Goal: Task Accomplishment & Management: Manage account settings

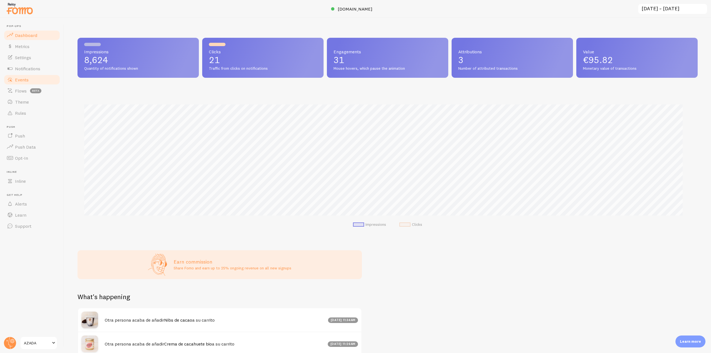
scroll to position [277583, 277113]
click at [33, 70] on span "Notifications" at bounding box center [27, 69] width 25 height 6
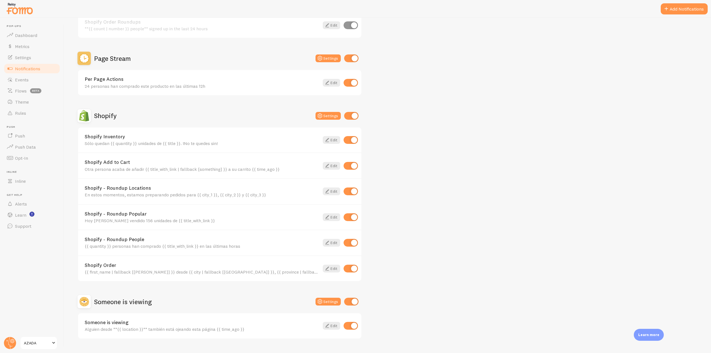
scroll to position [235, 0]
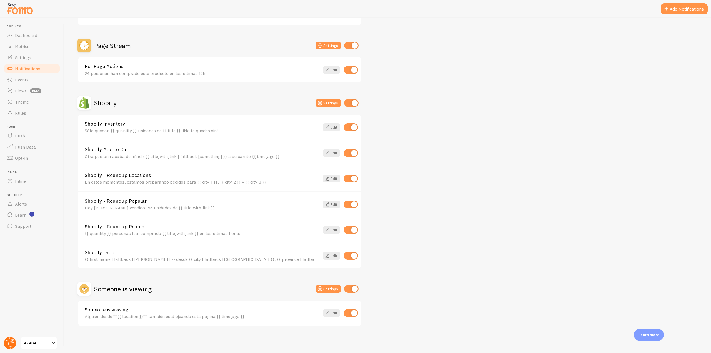
click at [11, 341] on circle at bounding box center [10, 343] width 12 height 12
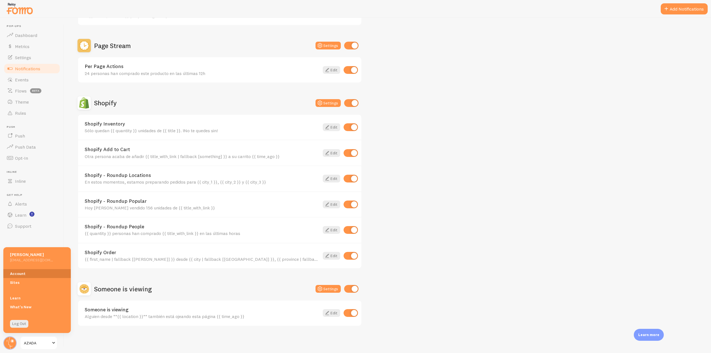
click at [29, 270] on link "Account" at bounding box center [36, 273] width 67 height 9
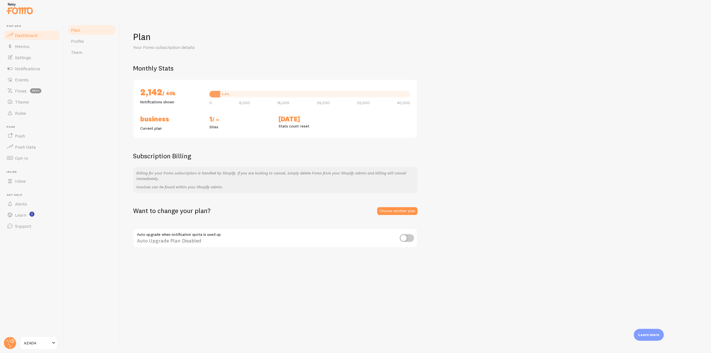
click at [30, 37] on span "Dashboard" at bounding box center [26, 35] width 22 height 6
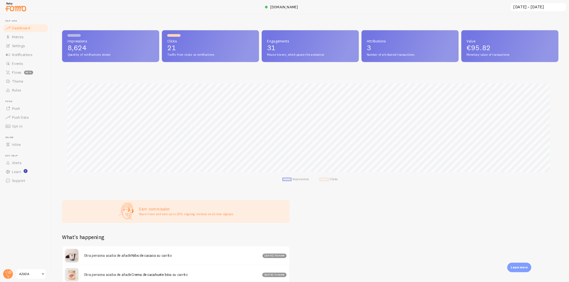
scroll to position [146, 616]
click at [26, 54] on link "Settings" at bounding box center [31, 57] width 57 height 11
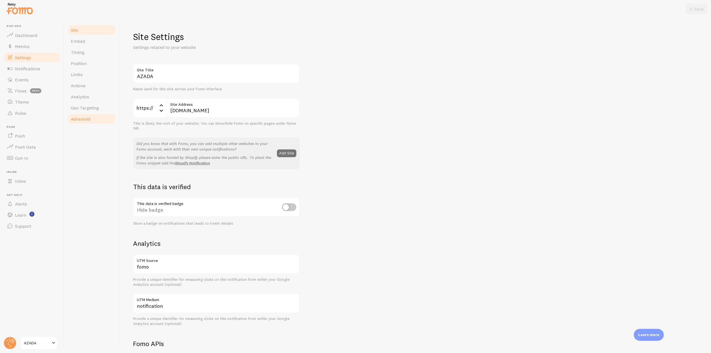
click at [93, 116] on link "Advanced" at bounding box center [91, 118] width 49 height 11
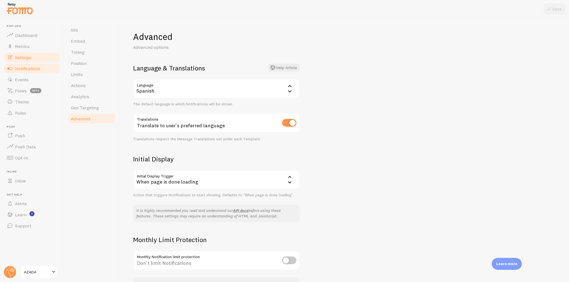
click at [40, 66] on span "Notifications" at bounding box center [27, 69] width 25 height 6
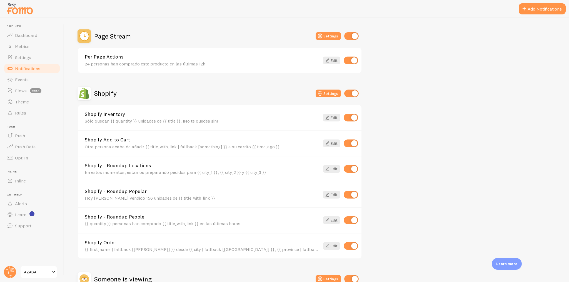
scroll to position [267, 0]
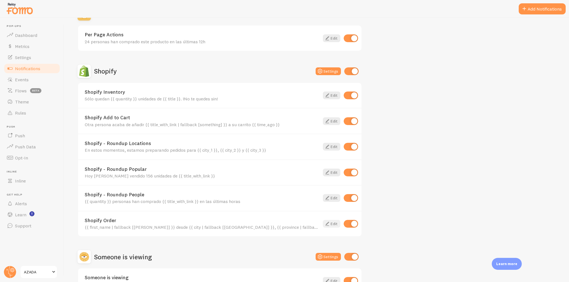
click at [324, 223] on icon at bounding box center [327, 224] width 7 height 7
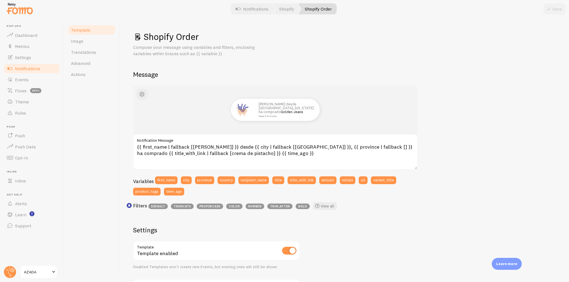
click at [28, 68] on span "Notifications" at bounding box center [27, 69] width 25 height 6
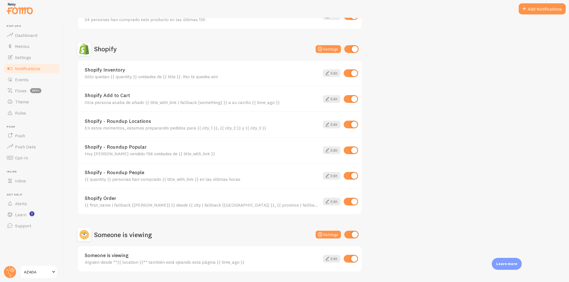
scroll to position [303, 0]
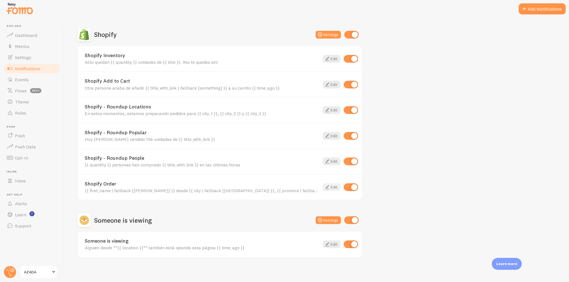
click at [329, 184] on icon at bounding box center [327, 187] width 7 height 7
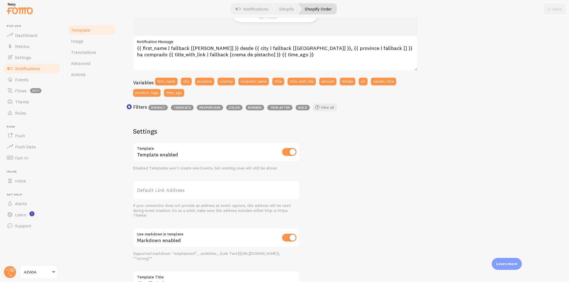
scroll to position [77, 0]
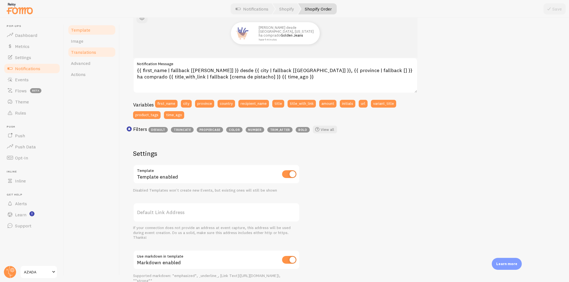
click at [85, 55] on link "Translations" at bounding box center [91, 52] width 49 height 11
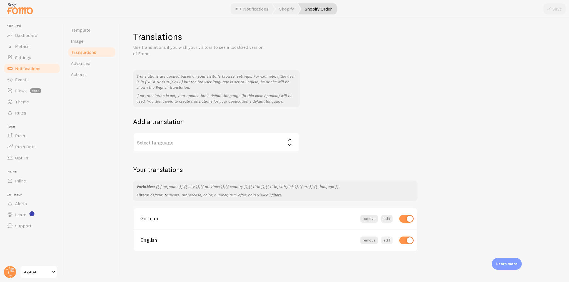
click at [385, 240] on button "edit" at bounding box center [386, 241] width 11 height 8
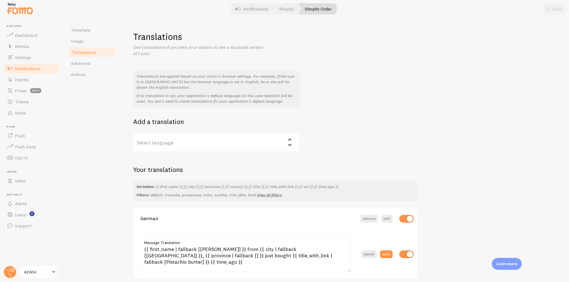
scroll to position [23, 0]
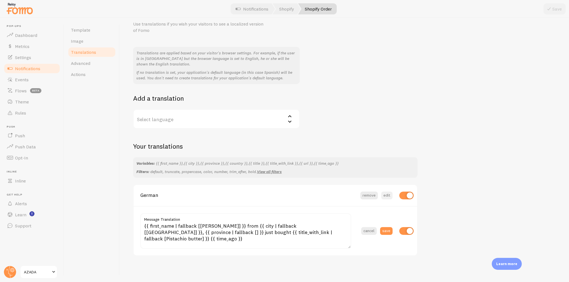
click at [390, 196] on button "edit" at bounding box center [386, 196] width 11 height 8
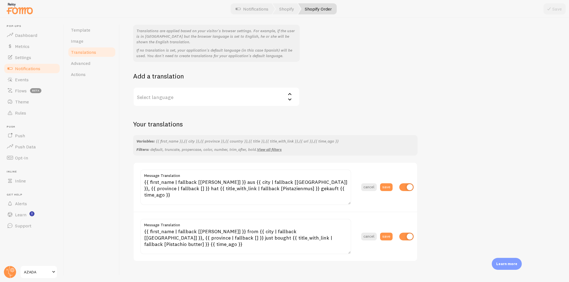
scroll to position [51, 0]
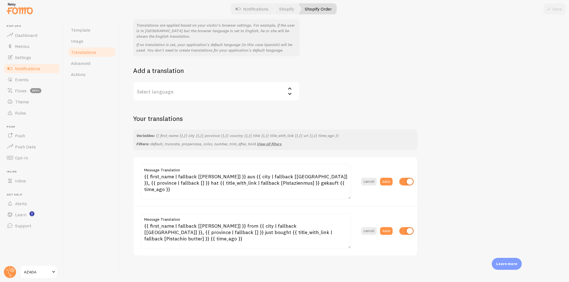
click at [30, 71] on span "Notifications" at bounding box center [27, 69] width 25 height 6
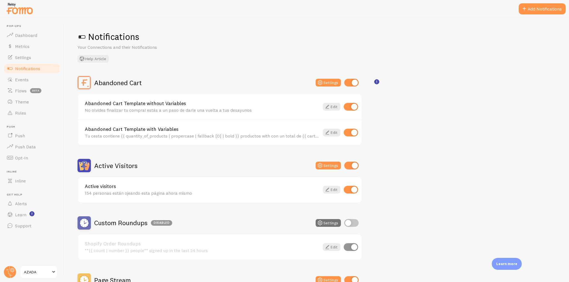
click at [130, 83] on h2 "Abandoned Cart" at bounding box center [117, 83] width 47 height 9
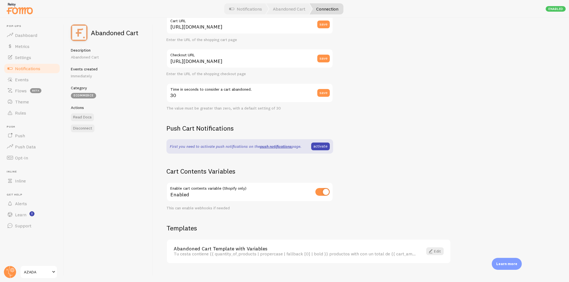
scroll to position [74, 0]
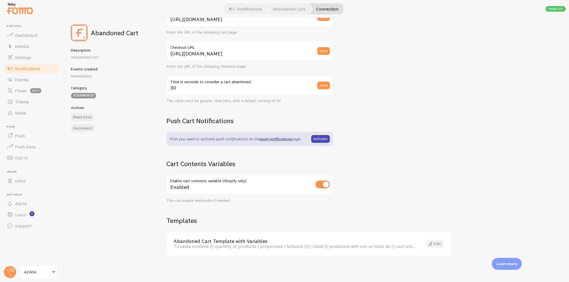
click at [436, 246] on link "Edit" at bounding box center [434, 244] width 17 height 8
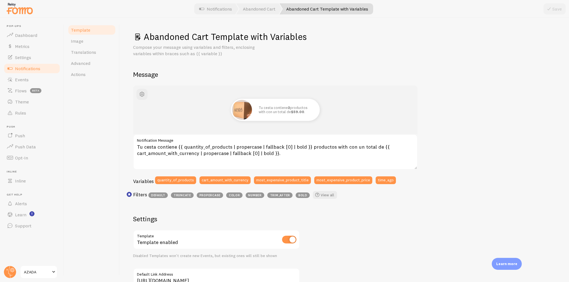
click at [18, 68] on span "Notifications" at bounding box center [27, 69] width 25 height 6
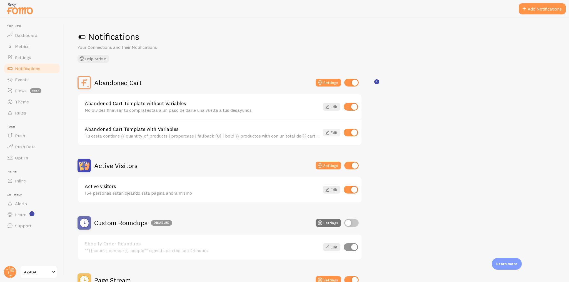
click at [333, 130] on link "Edit" at bounding box center [331, 133] width 17 height 8
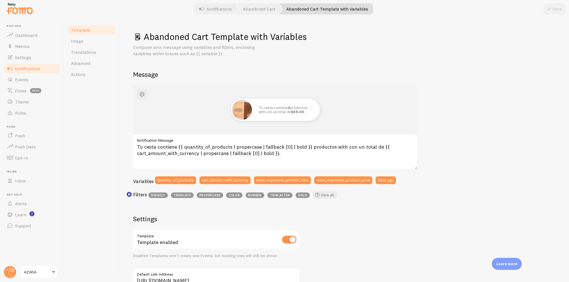
click at [30, 71] on span "Notifications" at bounding box center [27, 69] width 25 height 6
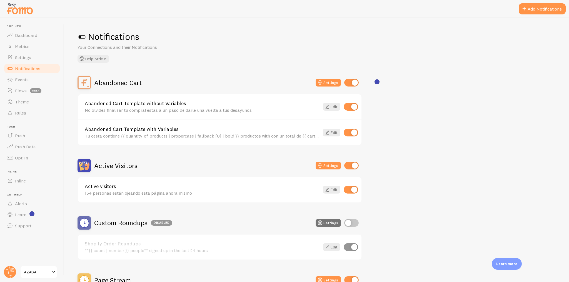
click at [355, 105] on input "checkbox" at bounding box center [351, 107] width 14 height 8
checkbox input "false"
click at [30, 65] on link "Notifications" at bounding box center [31, 68] width 57 height 11
click at [35, 68] on span "Notifications" at bounding box center [27, 69] width 25 height 6
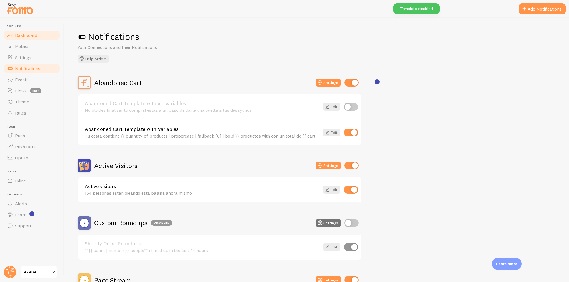
click at [26, 31] on link "Dashboard" at bounding box center [31, 35] width 57 height 11
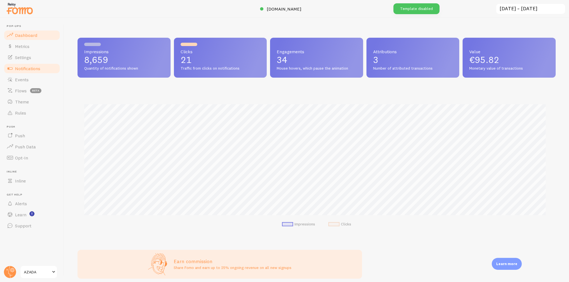
click at [34, 70] on span "Notifications" at bounding box center [27, 69] width 25 height 6
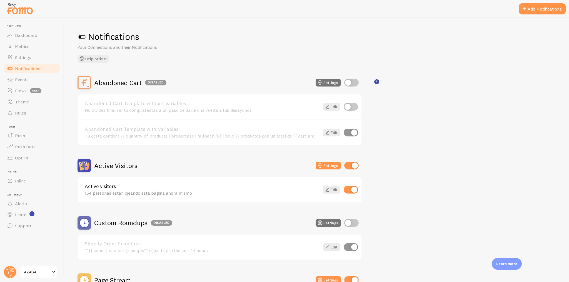
click at [351, 84] on input "checkbox" at bounding box center [351, 83] width 14 height 8
checkbox input "true"
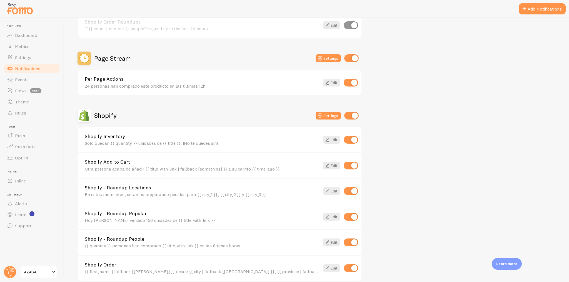
scroll to position [244, 0]
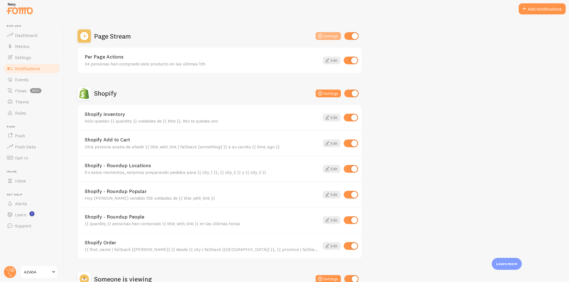
click at [324, 36] on button "Settings" at bounding box center [328, 36] width 25 height 8
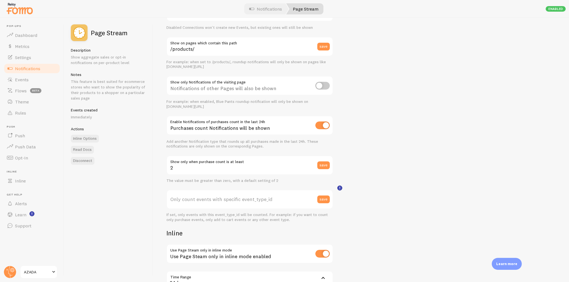
scroll to position [22, 0]
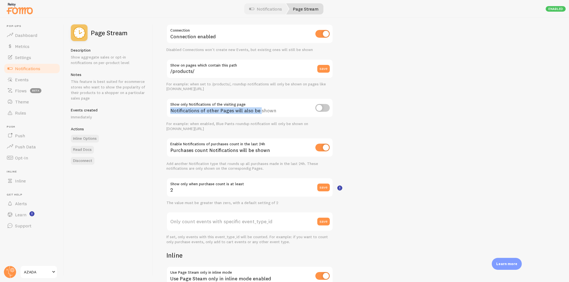
drag, startPoint x: 168, startPoint y: 102, endPoint x: 259, endPoint y: 101, distance: 90.5
click at [259, 101] on div "Notifications of other Pages will also be shown" at bounding box center [249, 108] width 167 height 20
click at [402, 96] on div "Settings Connection Connection enabled Disabled Connections won't create new Ev…" at bounding box center [361, 150] width 416 height 265
click at [26, 81] on span "Events" at bounding box center [22, 80] width 14 height 6
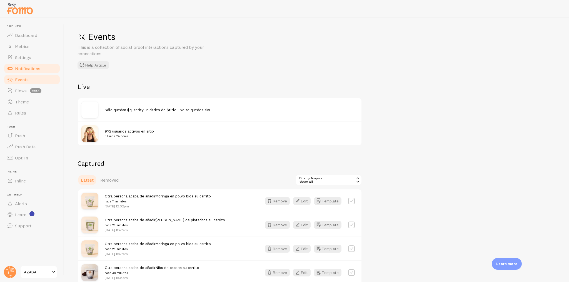
click at [37, 71] on link "Notifications" at bounding box center [31, 68] width 57 height 11
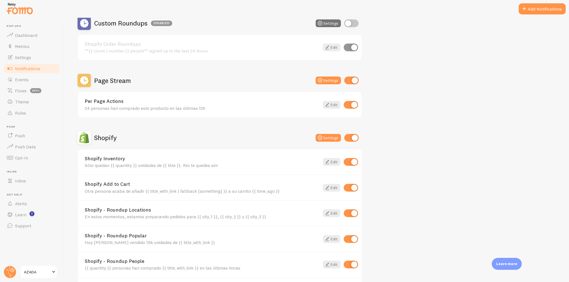
scroll to position [178, 0]
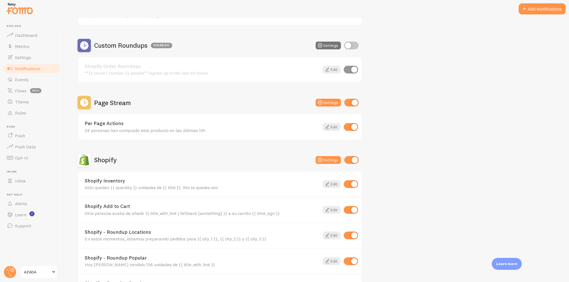
click at [104, 102] on h2 "Page Stream" at bounding box center [112, 103] width 37 height 9
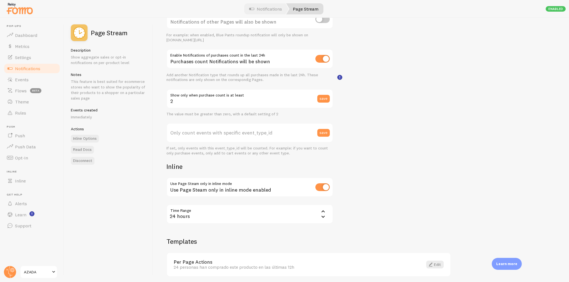
scroll to position [131, 0]
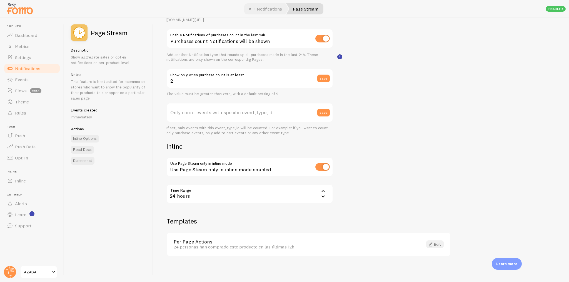
click at [434, 244] on link "Edit" at bounding box center [434, 245] width 17 height 8
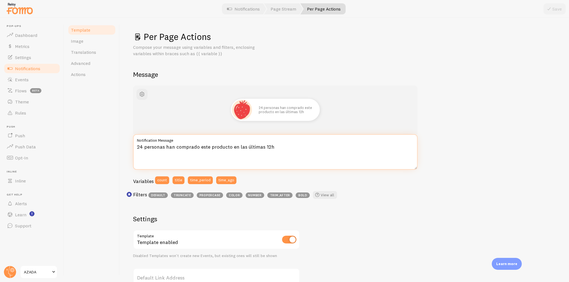
click at [277, 148] on textarea "24 personas han comprado este producto en las últimas 12h" at bounding box center [275, 152] width 284 height 36
click at [29, 72] on link "Notifications" at bounding box center [31, 68] width 57 height 11
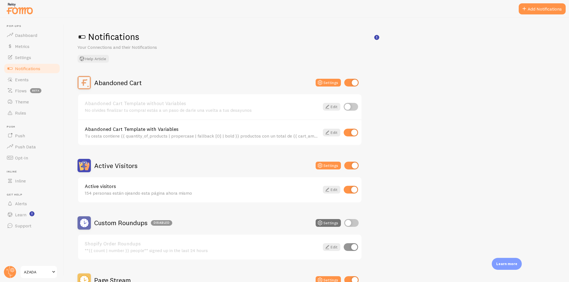
scroll to position [111, 0]
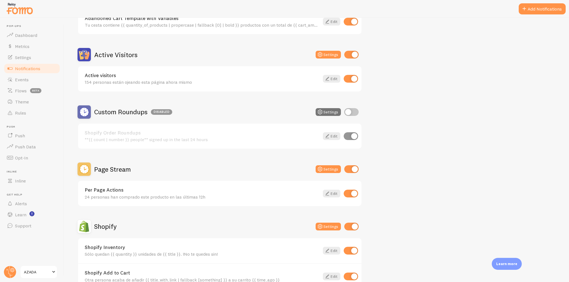
click at [352, 169] on input "checkbox" at bounding box center [351, 170] width 14 height 8
checkbox input "false"
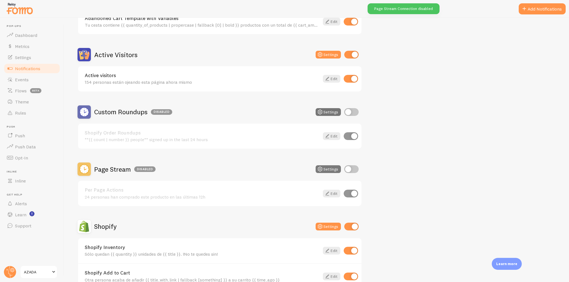
click at [325, 167] on button "Settings" at bounding box center [328, 170] width 25 height 8
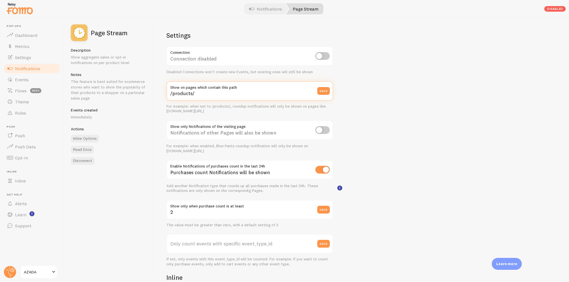
drag, startPoint x: 197, startPoint y: 91, endPoint x: 167, endPoint y: 93, distance: 30.1
click at [167, 93] on input "/products/" at bounding box center [249, 90] width 167 height 19
click at [204, 97] on input "/products/" at bounding box center [249, 90] width 167 height 19
drag, startPoint x: 90, startPoint y: 32, endPoint x: 130, endPoint y: 32, distance: 40.0
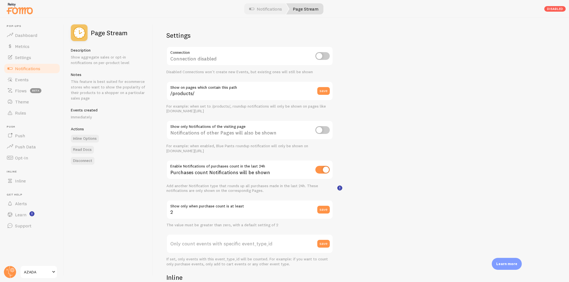
click at [130, 32] on div "Page Stream" at bounding box center [108, 32] width 75 height 17
click at [195, 95] on input "/products/" at bounding box center [249, 90] width 167 height 19
drag, startPoint x: 201, startPoint y: 89, endPoint x: 106, endPoint y: 0, distance: 130.5
click at [157, 90] on div "Settings Connection Connection disabled Disabled Connections won't create new E…" at bounding box center [361, 150] width 416 height 265
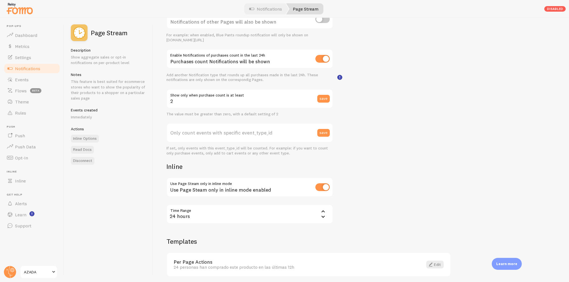
scroll to position [131, 0]
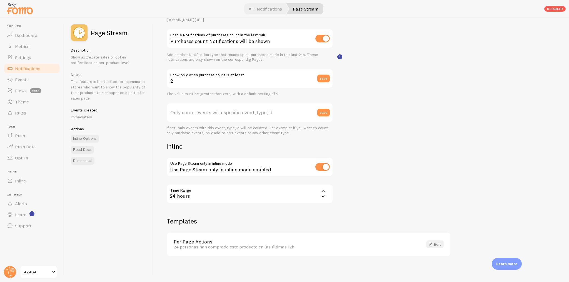
click at [437, 242] on link "Edit" at bounding box center [434, 245] width 17 height 8
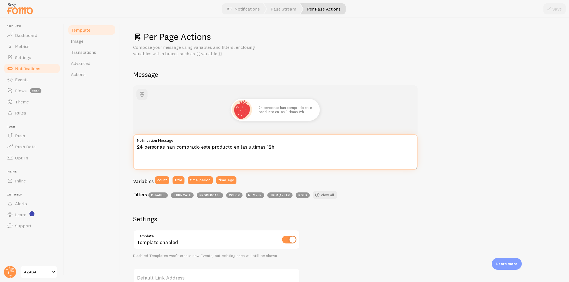
click at [287, 146] on textarea "24 personas han comprado este producto en las últimas 12h" at bounding box center [275, 152] width 284 height 36
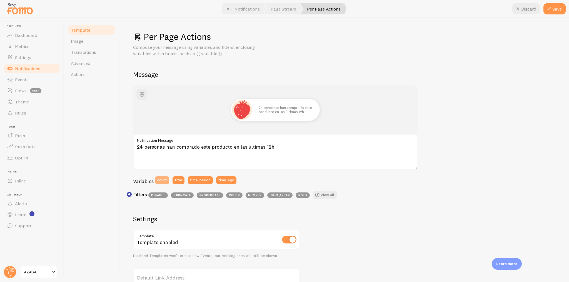
click at [159, 182] on button "count" at bounding box center [162, 181] width 14 height 8
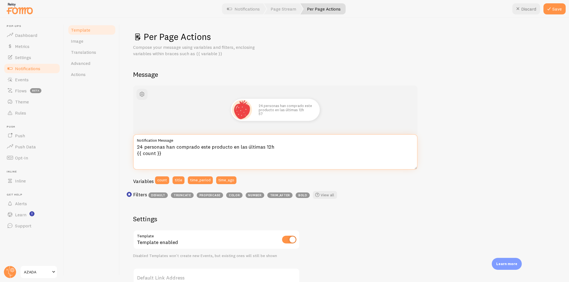
drag, startPoint x: 143, startPoint y: 146, endPoint x: 278, endPoint y: 145, distance: 134.7
click at [278, 145] on textarea "24 personas han comprado este producto en las últimas 12h {{ count }}" at bounding box center [275, 152] width 284 height 36
drag, startPoint x: 178, startPoint y: 156, endPoint x: 175, endPoint y: 154, distance: 3.2
click at [175, 154] on textarea "24 personas han comprado este producto en las últimas 12h {{ count }}" at bounding box center [275, 152] width 284 height 36
paste textarea "personas han comprado este producto en las últimas 12h"
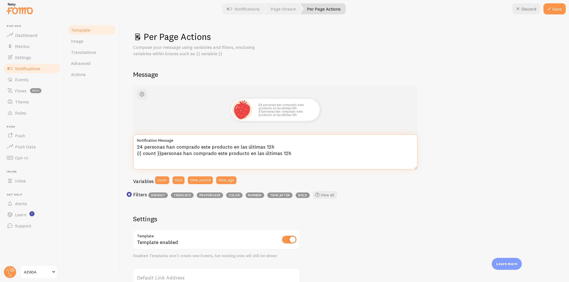
click at [161, 156] on textarea "24 personas han comprado este producto en las últimas 12h {{ count }}personas h…" at bounding box center [275, 152] width 284 height 36
drag, startPoint x: 276, startPoint y: 148, endPoint x: 132, endPoint y: 146, distance: 143.6
click at [132, 146] on div "Per Page Actions Compose your message using variables and filters, enclosing va…" at bounding box center [344, 150] width 449 height 265
drag, startPoint x: 217, startPoint y: 154, endPoint x: 247, endPoint y: 155, distance: 30.3
click at [247, 155] on textarea "{{ count }} personas han comprado este producto en las últimas 12h" at bounding box center [275, 152] width 284 height 36
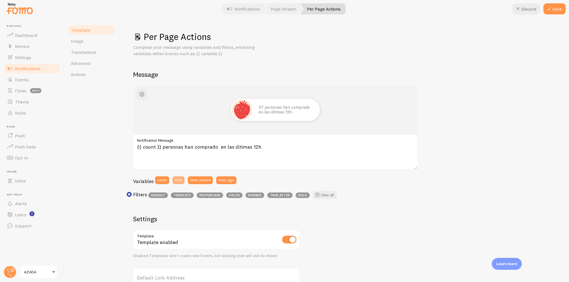
click at [177, 180] on button "title" at bounding box center [178, 181] width 12 height 8
click at [294, 151] on textarea "{{ count }} personas han comprado {{ title }} en las últimas 12h" at bounding box center [275, 152] width 284 height 36
click at [136, 152] on textarea "{{ count }} personas han comprado {{ title }} en las últimas 12h" at bounding box center [275, 152] width 284 height 36
click at [154, 159] on textarea "{{ count }} personas han comprado {{ title }} en las últimas 12h" at bounding box center [275, 152] width 284 height 36
type textarea "{{ count }} personas han comprado {{ title }} en las últimas 12h"
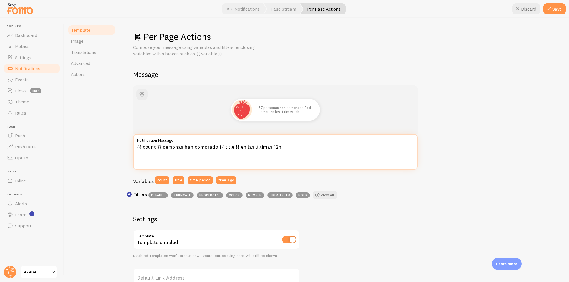
drag, startPoint x: 216, startPoint y: 147, endPoint x: 234, endPoint y: 147, distance: 18.6
click at [234, 147] on textarea "{{ count }} personas han comprado {{ title }} en las últimas 12h" at bounding box center [275, 152] width 284 height 36
click at [205, 159] on textarea "{{ count }} personas han comprado {{ title }} en las últimas 12h" at bounding box center [275, 152] width 284 height 36
drag, startPoint x: 162, startPoint y: 147, endPoint x: 131, endPoint y: 147, distance: 31.4
click at [131, 147] on div "Per Page Actions Compose your message using variables and filters, enclosing va…" at bounding box center [344, 150] width 449 height 265
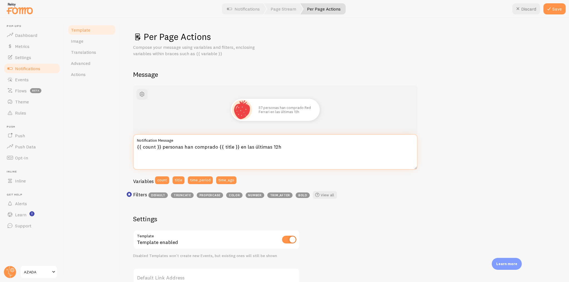
click at [289, 148] on textarea "{{ count }} personas han comprado {{ title }} en las últimas 12h" at bounding box center [275, 152] width 284 height 36
click at [554, 10] on button "Save" at bounding box center [554, 8] width 22 height 11
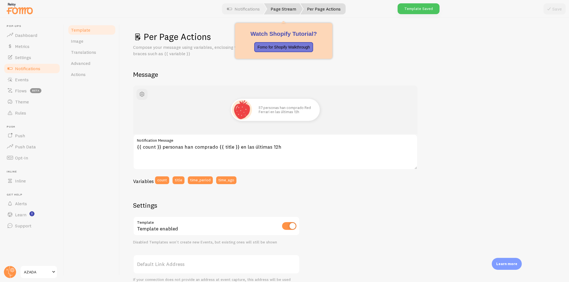
click at [283, 13] on link "Page Stream" at bounding box center [283, 8] width 39 height 11
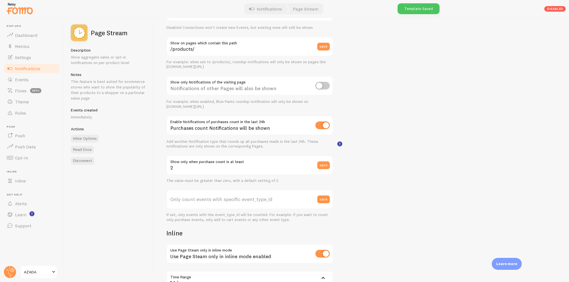
scroll to position [67, 0]
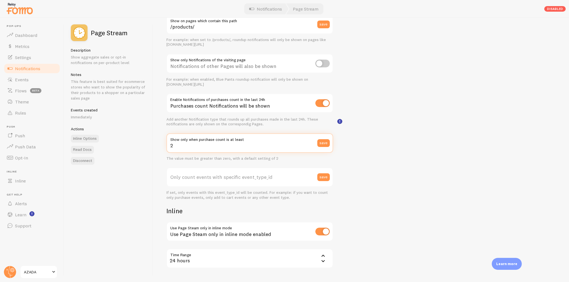
drag, startPoint x: 187, startPoint y: 146, endPoint x: 167, endPoint y: 146, distance: 20.6
click at [167, 146] on input "2" at bounding box center [249, 143] width 167 height 19
click at [194, 149] on input "2" at bounding box center [249, 143] width 167 height 19
drag, startPoint x: 181, startPoint y: 146, endPoint x: 167, endPoint y: 146, distance: 13.6
click at [167, 146] on input "2" at bounding box center [249, 143] width 167 height 19
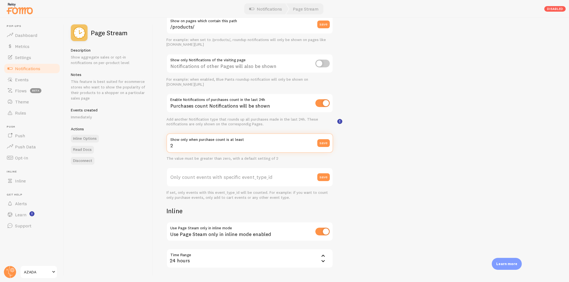
click at [167, 146] on input "2" at bounding box center [249, 143] width 167 height 19
drag, startPoint x: 178, startPoint y: 147, endPoint x: 166, endPoint y: 147, distance: 12.2
click at [166, 147] on input "2" at bounding box center [249, 143] width 167 height 19
click at [176, 151] on input "2" at bounding box center [249, 143] width 167 height 19
click at [191, 149] on input "2" at bounding box center [249, 143] width 167 height 19
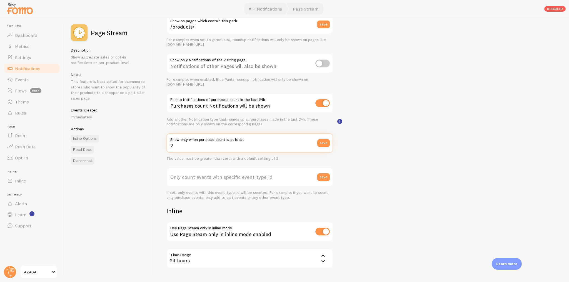
drag, startPoint x: 167, startPoint y: 144, endPoint x: 157, endPoint y: 144, distance: 10.0
click at [157, 144] on div "Settings Connection Connection disabled Disabled Connections won't create new E…" at bounding box center [361, 150] width 416 height 265
drag, startPoint x: 186, startPoint y: 144, endPoint x: 161, endPoint y: 144, distance: 25.3
click at [161, 144] on div "Settings Connection Connection disabled Disabled Connections won't create new E…" at bounding box center [361, 150] width 416 height 265
click at [366, 157] on div "Settings Connection Connection disabled Disabled Connections won't create new E…" at bounding box center [361, 150] width 416 height 265
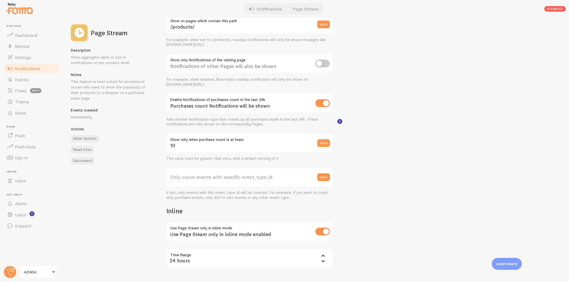
click at [186, 177] on label "Only count events with specific event_type_id" at bounding box center [249, 177] width 167 height 19
click at [186, 177] on input "Only count events with specific event_type_id" at bounding box center [249, 177] width 167 height 19
drag, startPoint x: 178, startPoint y: 144, endPoint x: 157, endPoint y: 142, distance: 21.1
click at [157, 142] on div "Settings Connection Connection disabled Disabled Connections won't create new E…" at bounding box center [361, 150] width 416 height 265
click at [247, 142] on input "10" at bounding box center [249, 143] width 167 height 19
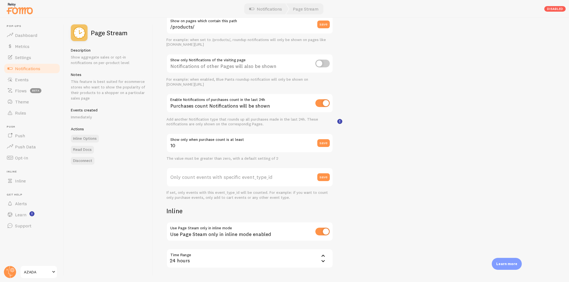
drag, startPoint x: 163, startPoint y: 151, endPoint x: 172, endPoint y: 151, distance: 9.2
click at [164, 151] on div "Settings Connection Connection disabled Disabled Connections won't create new E…" at bounding box center [361, 150] width 416 height 265
drag, startPoint x: 183, startPoint y: 147, endPoint x: 166, endPoint y: 148, distance: 16.7
click at [166, 147] on div "Settings Connection Connection disabled Disabled Connections won't create new E…" at bounding box center [361, 150] width 416 height 265
type input "2"
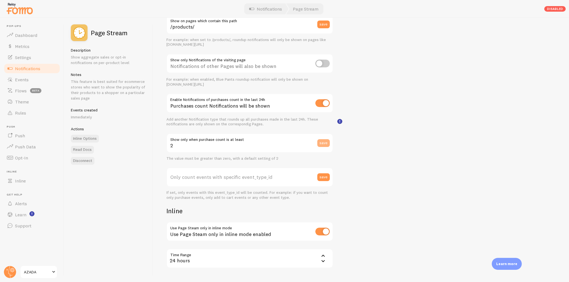
click at [325, 141] on button "save" at bounding box center [323, 143] width 12 height 8
click at [204, 172] on label "Only count events with specific event_type_id" at bounding box center [249, 177] width 167 height 19
click at [204, 172] on input "Only count events with specific event_type_id" at bounding box center [249, 177] width 167 height 19
click at [37, 70] on span "Notifications" at bounding box center [27, 69] width 25 height 6
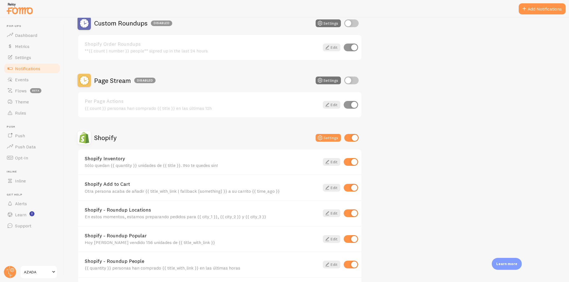
scroll to position [267, 0]
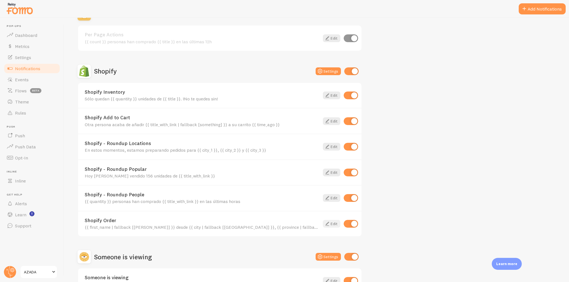
click at [331, 223] on link "Edit" at bounding box center [331, 224] width 17 height 8
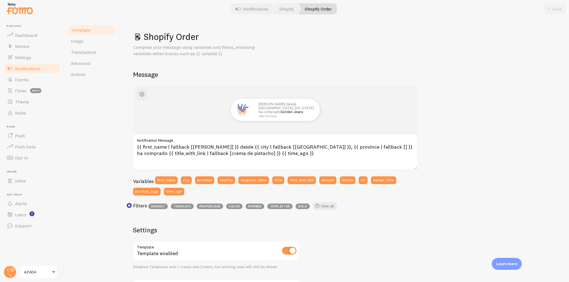
click at [31, 67] on span "Notifications" at bounding box center [27, 69] width 25 height 6
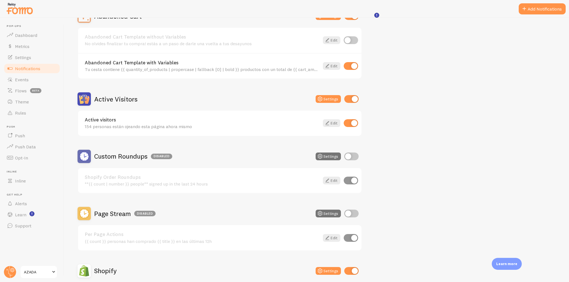
scroll to position [111, 0]
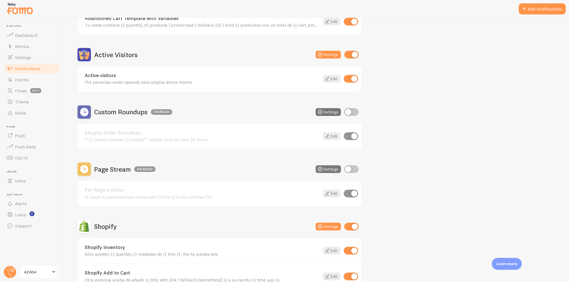
click at [329, 169] on button "Settings" at bounding box center [328, 170] width 25 height 8
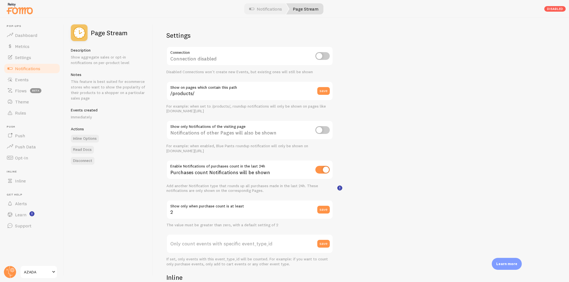
scroll to position [44, 0]
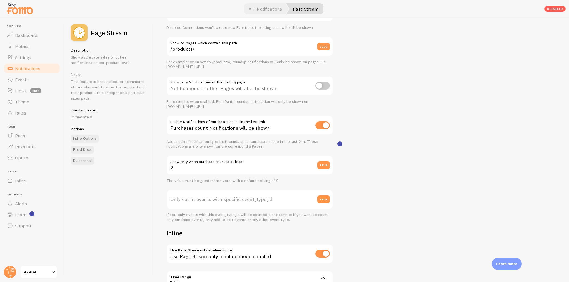
click at [221, 203] on label "Only count events with specific event_type_id" at bounding box center [249, 199] width 167 height 19
click at [221, 203] on input "Only count events with specific event_type_id" at bounding box center [249, 199] width 167 height 19
paste input "271162"
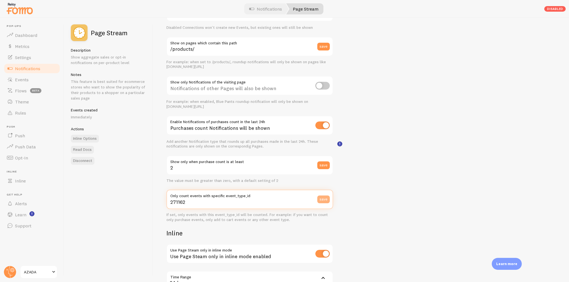
type input "271162"
click at [323, 200] on button "save" at bounding box center [323, 200] width 12 height 8
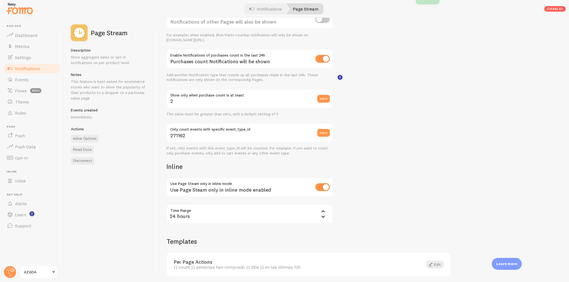
scroll to position [131, 0]
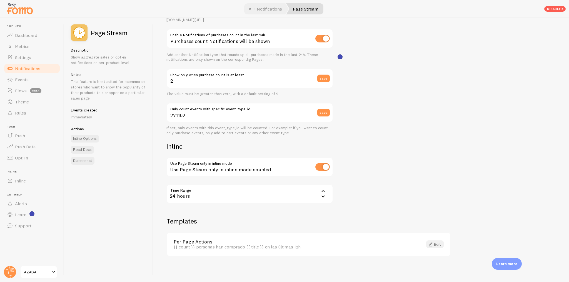
click at [434, 243] on link "Edit" at bounding box center [434, 245] width 17 height 8
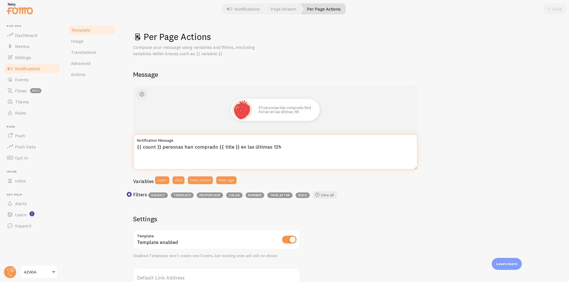
drag, startPoint x: 289, startPoint y: 147, endPoint x: 129, endPoint y: 149, distance: 159.7
click at [129, 149] on div "Per Page Actions Compose your message using variables and filters, enclosing va…" at bounding box center [344, 150] width 449 height 265
click at [147, 148] on textarea "{{ count }} personas han comprado {{ title }} en las últimas 12h" at bounding box center [275, 152] width 284 height 36
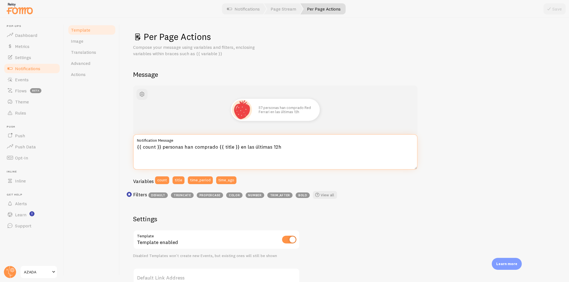
click at [221, 146] on textarea "{{ count }} personas han comprado {{ title }} en las últimas 12h" at bounding box center [275, 152] width 284 height 36
click at [29, 68] on span "Notifications" at bounding box center [27, 69] width 25 height 6
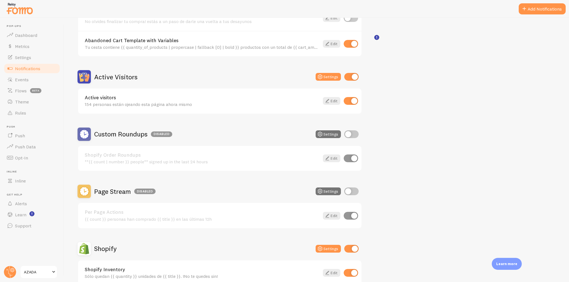
scroll to position [133, 0]
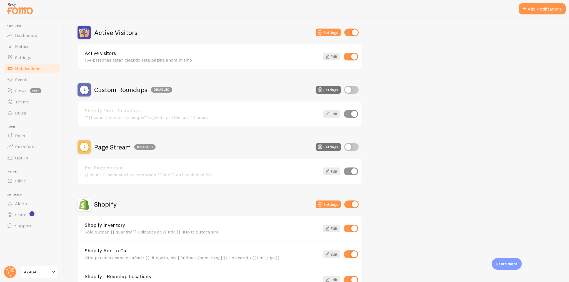
click at [351, 144] on input "checkbox" at bounding box center [351, 147] width 14 height 8
checkbox input "true"
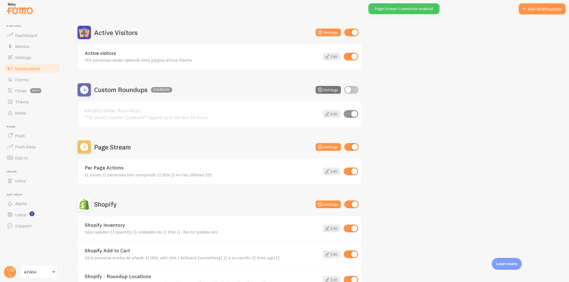
scroll to position [156, 0]
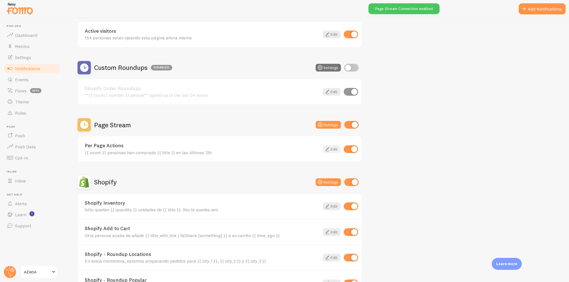
click at [327, 149] on icon at bounding box center [327, 149] width 7 height 7
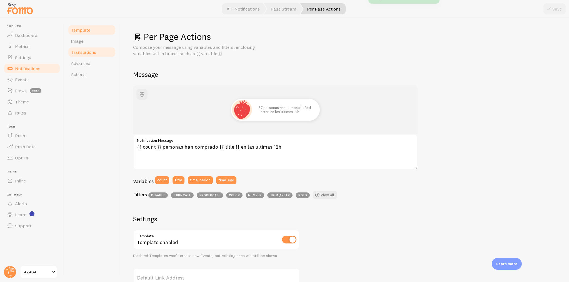
click at [85, 54] on span "Translations" at bounding box center [83, 52] width 25 height 6
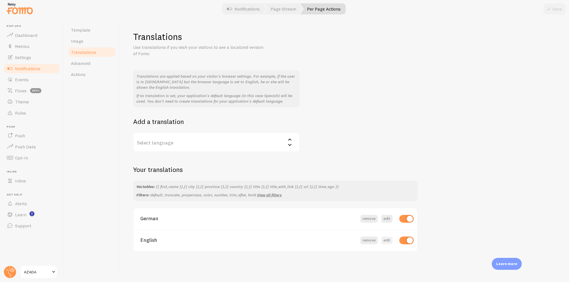
click at [386, 243] on button "edit" at bounding box center [386, 241] width 11 height 8
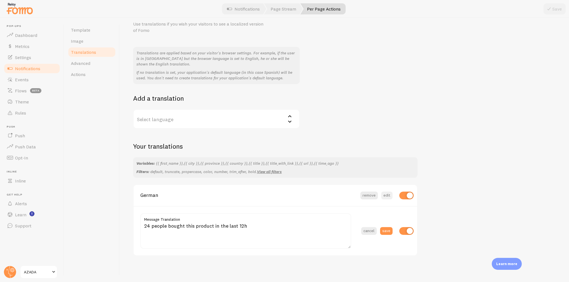
click at [387, 196] on button "edit" at bounding box center [386, 196] width 11 height 8
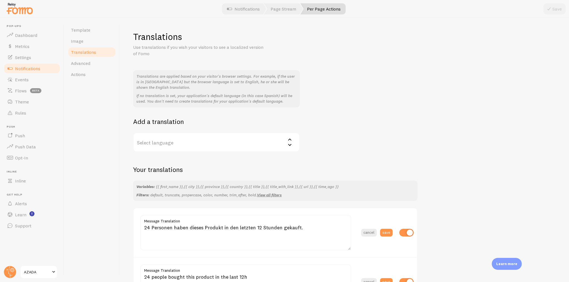
scroll to position [51, 0]
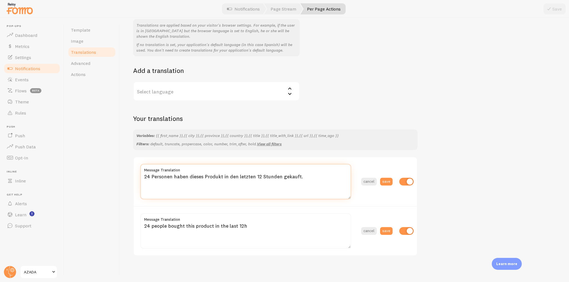
drag, startPoint x: 302, startPoint y: 177, endPoint x: 117, endPoint y: 179, distance: 184.7
click at [117, 179] on div "Template Image Translations Advanced Actions Translations Use translations if y…" at bounding box center [316, 150] width 505 height 265
drag, startPoint x: 142, startPoint y: 174, endPoint x: 146, endPoint y: 176, distance: 3.9
click at [142, 174] on textarea "24 Personen haben dieses Produkt in den letzten 12 Stunden gekauft." at bounding box center [245, 182] width 211 height 36
click at [146, 176] on textarea "24 Personen haben dieses Produkt in den letzten 12 Stunden gekauft." at bounding box center [245, 182] width 211 height 36
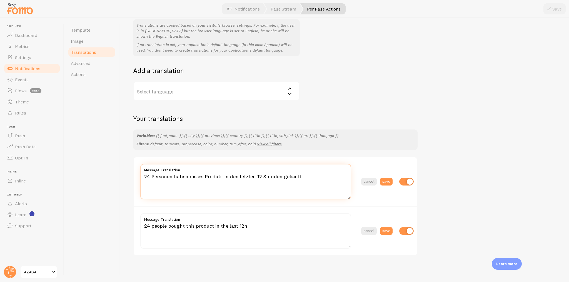
click at [146, 176] on textarea "24 Personen haben dieses Produkt in den letzten 12 Stunden gekauft." at bounding box center [245, 182] width 211 height 36
paste textarea "{{ count }}"
type textarea "{{ count }} Personen haben dieses Produkt in den letzten 12 Stunden gekauft."
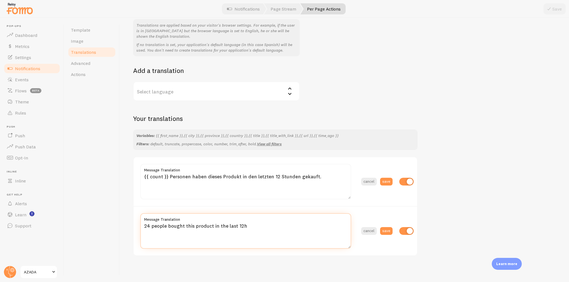
click at [144, 227] on textarea "24 people bought this product in the last 12h" at bounding box center [245, 232] width 211 height 36
paste textarea "{{ count }}"
drag, startPoint x: 203, startPoint y: 227, endPoint x: 229, endPoint y: 226, distance: 26.7
click at [229, 226] on textarea "{{ count }} people bought this product in the last 12h" at bounding box center [245, 232] width 211 height 36
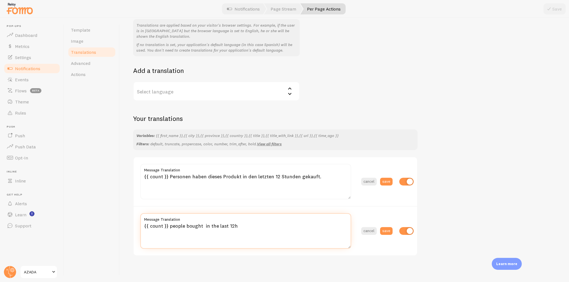
paste textarea "{{ title }}"
type textarea "{{ count }} people bought {{ title }} in the last 12h"
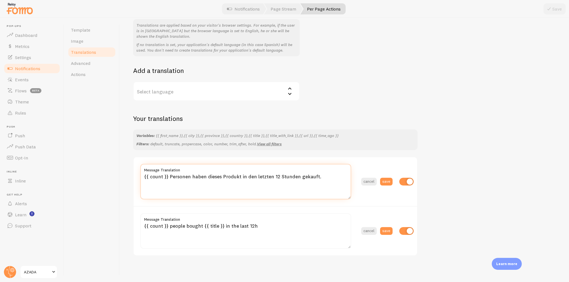
drag, startPoint x: 207, startPoint y: 175, endPoint x: 214, endPoint y: 176, distance: 6.5
click at [219, 176] on textarea "{{ count }} Personen haben dieses Produkt in den letzten 12 Stunden gekauft." at bounding box center [245, 182] width 211 height 36
click at [207, 176] on textarea "{{ count }} Personen haben dieses Produkt in den letzten 12 Stunden gekauft." at bounding box center [245, 182] width 211 height 36
drag, startPoint x: 206, startPoint y: 176, endPoint x: 238, endPoint y: 177, distance: 31.7
click at [238, 177] on textarea "{{ count }} Personen haben dieses Produkt in den letzten 12 Stunden gekauft." at bounding box center [245, 182] width 211 height 36
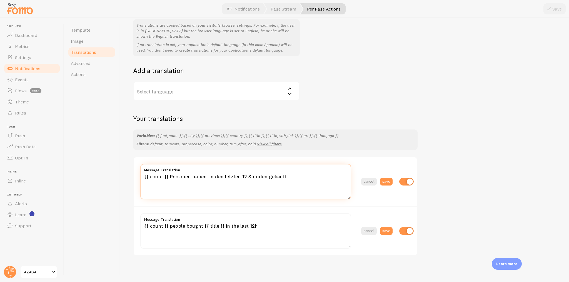
paste textarea "{{ title }}"
type textarea "{{ count }} Personen haben {{ title }} in den letzten 12 Stunden gekauft."
click at [387, 181] on button "save" at bounding box center [386, 182] width 12 height 8
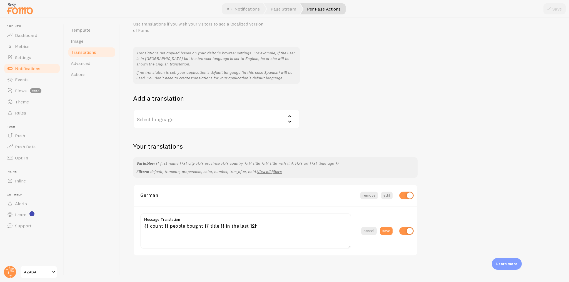
scroll to position [0, 0]
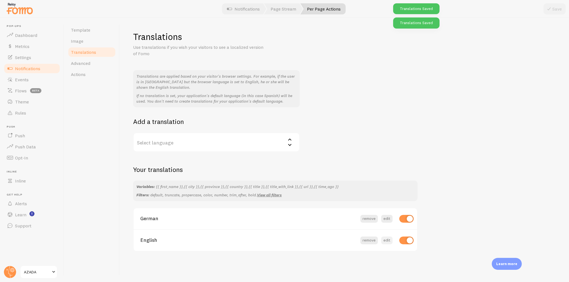
click at [389, 239] on button "edit" at bounding box center [386, 241] width 11 height 8
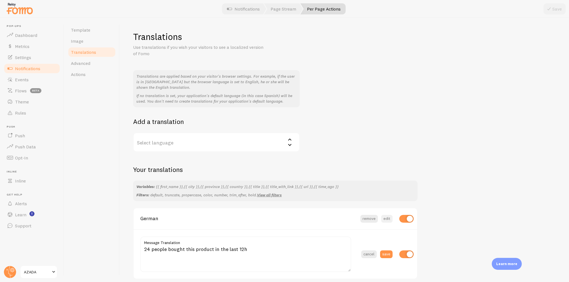
click at [387, 217] on button "edit" at bounding box center [386, 219] width 11 height 8
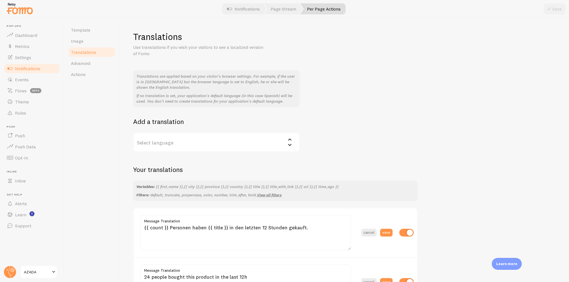
scroll to position [44, 0]
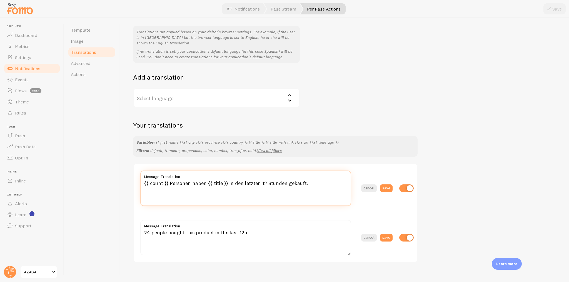
drag, startPoint x: 167, startPoint y: 183, endPoint x: 141, endPoint y: 182, distance: 26.4
click at [141, 182] on textarea "{{ count }} Personen haben {{ title }} in den letzten 12 Stunden gekauft." at bounding box center [245, 189] width 211 height 36
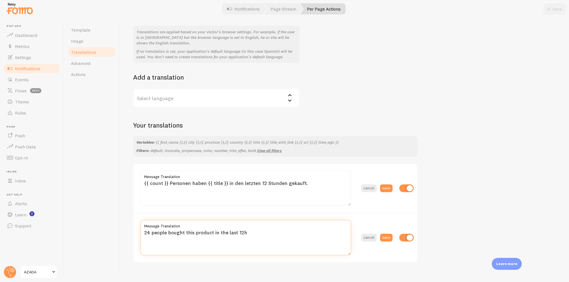
click at [146, 234] on textarea "24 people bought this product in the last 12h" at bounding box center [245, 238] width 211 height 36
paste textarea "{{ count }}"
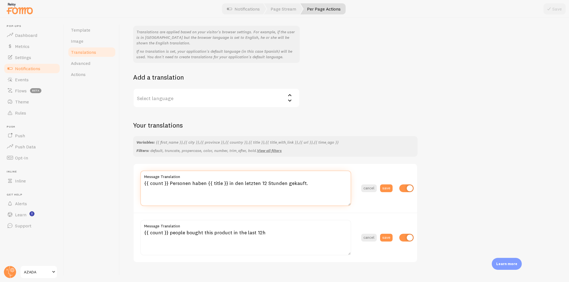
drag, startPoint x: 206, startPoint y: 184, endPoint x: 225, endPoint y: 184, distance: 18.9
click at [225, 184] on textarea "{{ count }} Personen haben {{ title }} in den letzten 12 Stunden gekauft." at bounding box center [245, 189] width 211 height 36
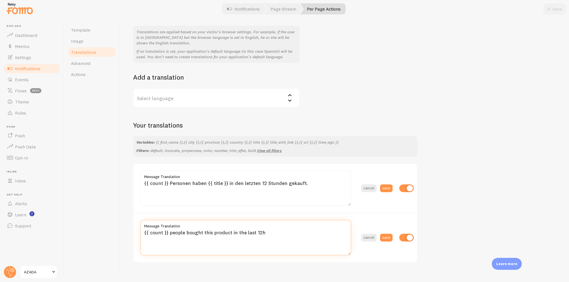
drag, startPoint x: 203, startPoint y: 231, endPoint x: 229, endPoint y: 231, distance: 26.7
click at [229, 231] on textarea "{{ count }} people bought this product in the last 12h" at bounding box center [245, 238] width 211 height 36
paste textarea "{{ title }}"
type textarea "{{ count }} people bought {{ title }} in the last 12h"
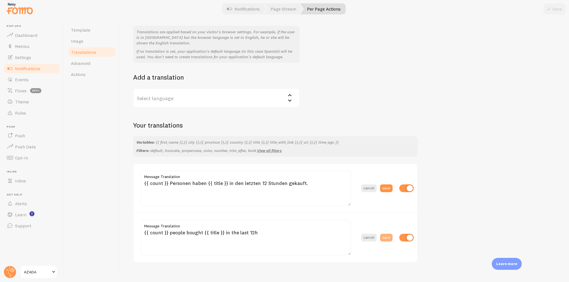
click at [387, 239] on button "save" at bounding box center [386, 238] width 12 height 8
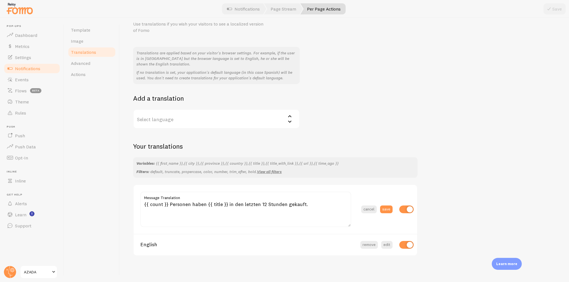
scroll to position [0, 0]
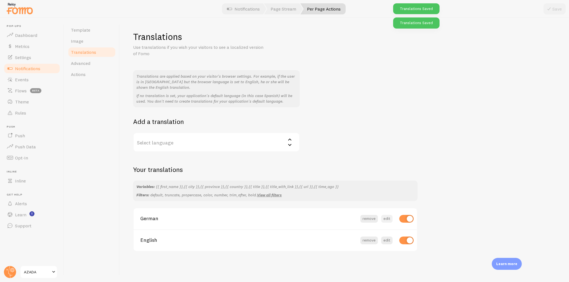
click at [388, 217] on button "edit" at bounding box center [386, 219] width 11 height 8
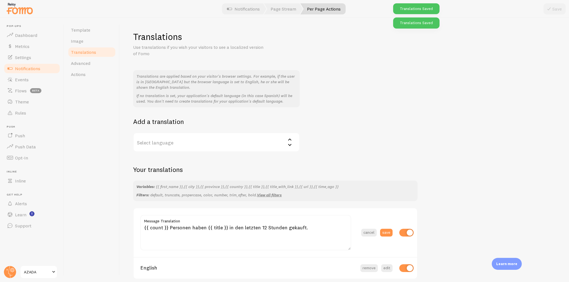
scroll to position [23, 0]
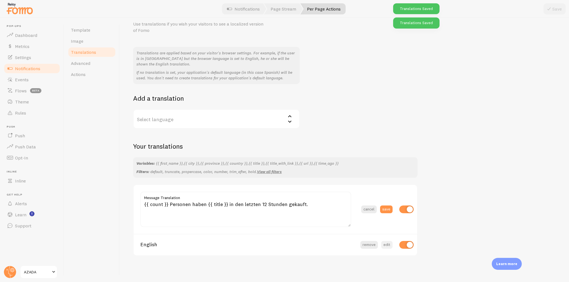
click at [389, 244] on button "edit" at bounding box center [386, 245] width 11 height 8
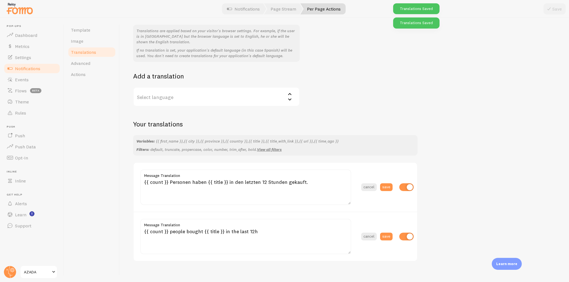
scroll to position [51, 0]
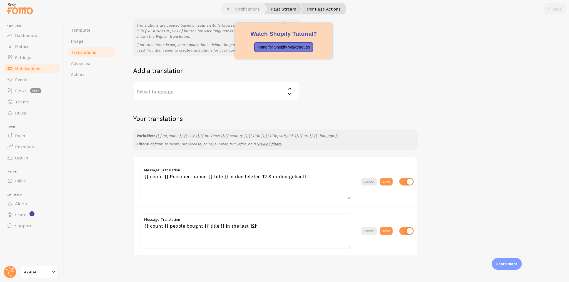
click at [289, 4] on link "Page Stream" at bounding box center [283, 8] width 39 height 11
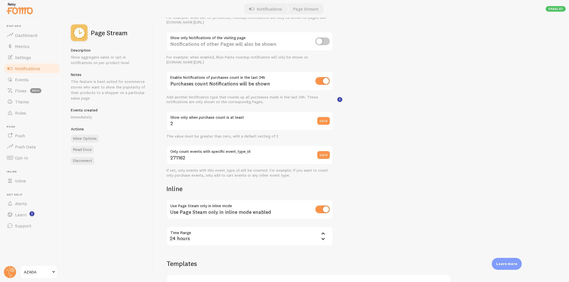
scroll to position [131, 0]
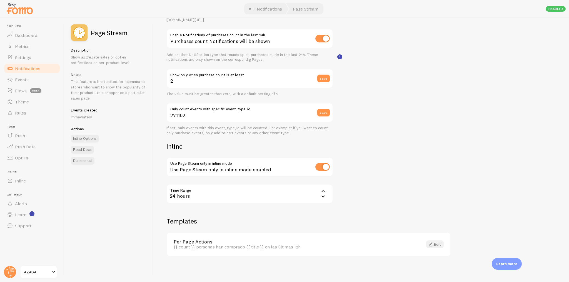
click at [433, 245] on span at bounding box center [430, 244] width 7 height 7
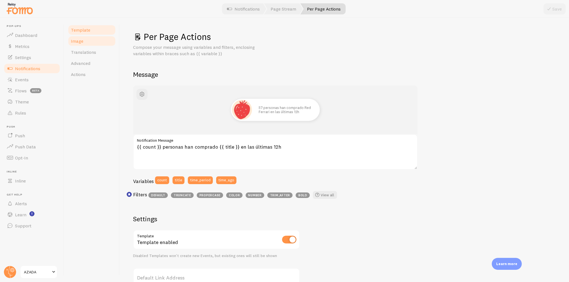
click at [77, 40] on span "Image" at bounding box center [77, 41] width 12 height 6
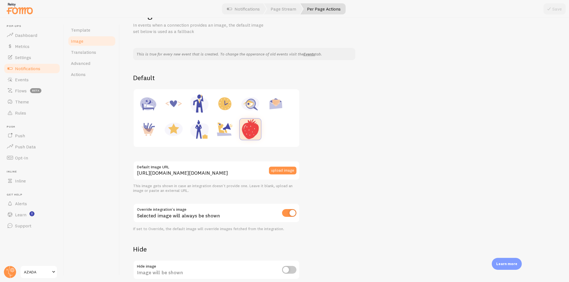
scroll to position [59, 0]
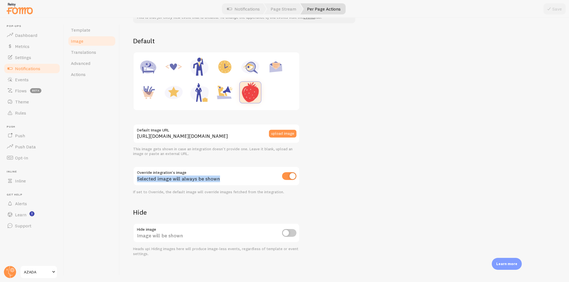
drag, startPoint x: 222, startPoint y: 180, endPoint x: 134, endPoint y: 173, distance: 88.0
click at [134, 173] on div "Selected image will always be shown" at bounding box center [216, 177] width 167 height 20
click at [291, 176] on input "checkbox" at bounding box center [289, 176] width 14 height 8
checkbox input "false"
drag, startPoint x: 234, startPoint y: 180, endPoint x: 133, endPoint y: 176, distance: 101.7
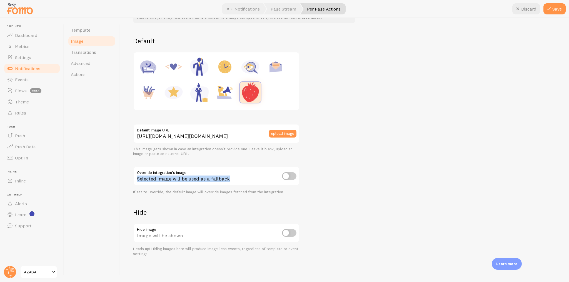
click at [133, 176] on div "Selected image will be used as a fallback" at bounding box center [216, 177] width 167 height 20
click at [554, 8] on button "Save" at bounding box center [554, 8] width 22 height 11
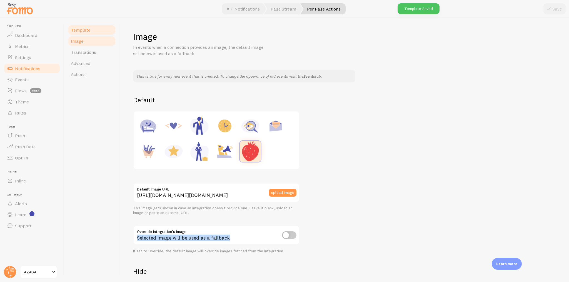
click at [79, 31] on span "Template" at bounding box center [80, 30] width 19 height 6
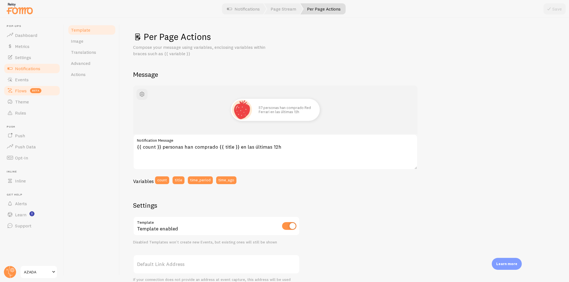
click at [20, 86] on link "Flows beta" at bounding box center [31, 90] width 57 height 11
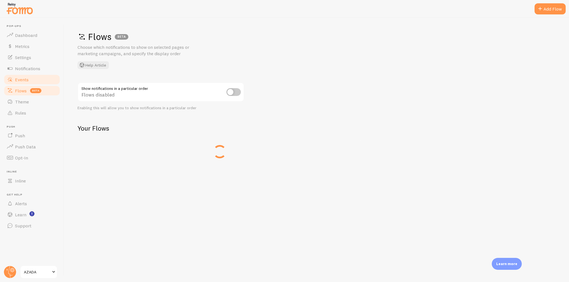
click at [21, 83] on link "Events" at bounding box center [31, 79] width 57 height 11
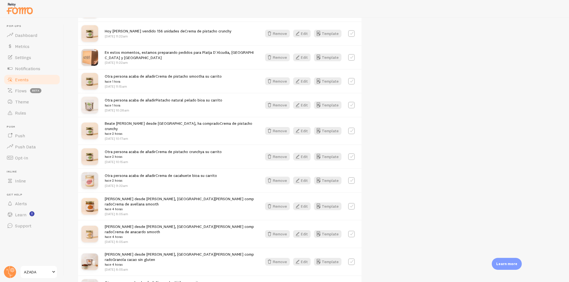
scroll to position [333, 0]
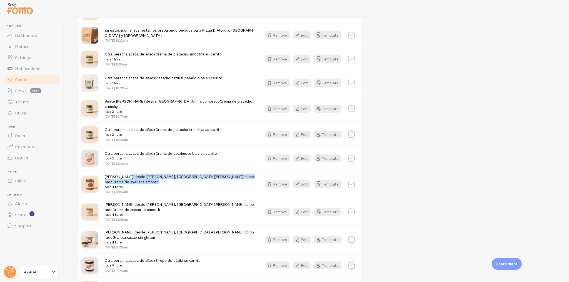
drag, startPoint x: 136, startPoint y: 172, endPoint x: 230, endPoint y: 172, distance: 94.7
click at [230, 174] on div "Alicia desde Consuegra, Toledo ha comprado Crema de avellana smooth hace 4 hora…" at bounding box center [180, 184] width 150 height 21
click at [19, 50] on link "Metrics" at bounding box center [31, 46] width 57 height 11
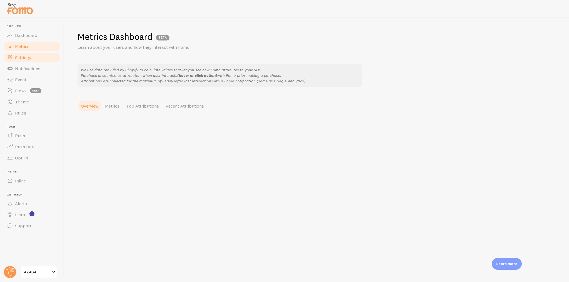
click at [29, 60] on span "Settings" at bounding box center [23, 58] width 16 height 6
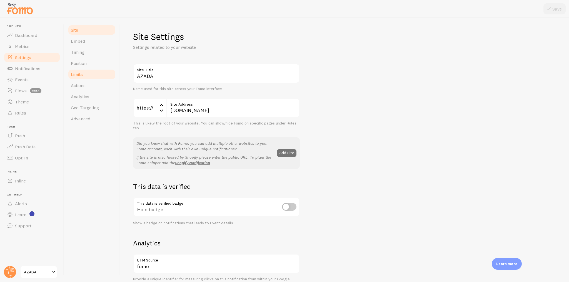
click at [77, 72] on span "Limits" at bounding box center [77, 75] width 12 height 6
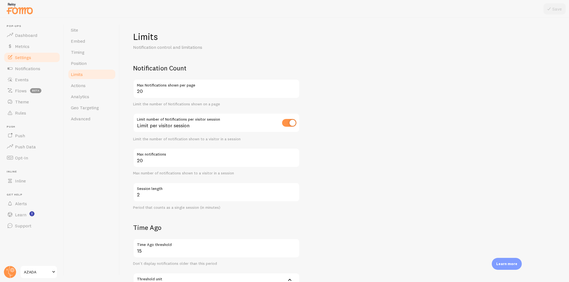
scroll to position [44, 0]
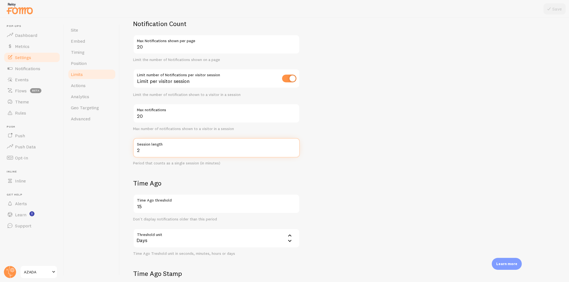
drag, startPoint x: 153, startPoint y: 149, endPoint x: 134, endPoint y: 149, distance: 19.2
click at [134, 149] on input "2" at bounding box center [216, 147] width 167 height 19
click at [154, 151] on input "2" at bounding box center [216, 147] width 167 height 19
drag, startPoint x: 154, startPoint y: 151, endPoint x: 135, endPoint y: 151, distance: 19.2
click at [135, 151] on input "2" at bounding box center [216, 147] width 167 height 19
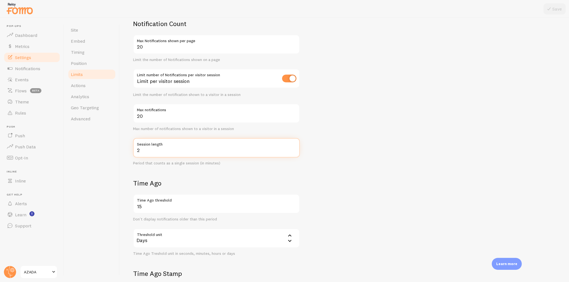
click at [146, 150] on input "2" at bounding box center [216, 147] width 167 height 19
drag, startPoint x: 147, startPoint y: 150, endPoint x: 132, endPoint y: 150, distance: 15.0
click at [132, 150] on div "Limits Notification control and limitations Notification Count 20 Max Notificat…" at bounding box center [344, 150] width 449 height 265
click at [149, 151] on input "2" at bounding box center [216, 147] width 167 height 19
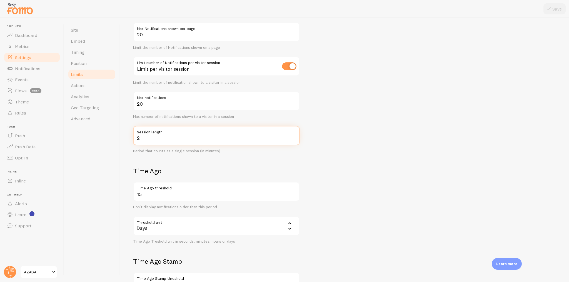
scroll to position [12, 0]
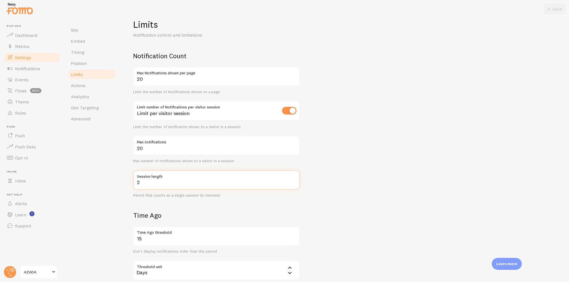
drag, startPoint x: 141, startPoint y: 182, endPoint x: 135, endPoint y: 182, distance: 6.4
click at [135, 182] on input "2" at bounding box center [216, 180] width 167 height 19
drag, startPoint x: 150, startPoint y: 150, endPoint x: 133, endPoint y: 148, distance: 17.1
click at [133, 148] on input "20" at bounding box center [216, 145] width 167 height 19
drag, startPoint x: 146, startPoint y: 81, endPoint x: 133, endPoint y: 80, distance: 12.5
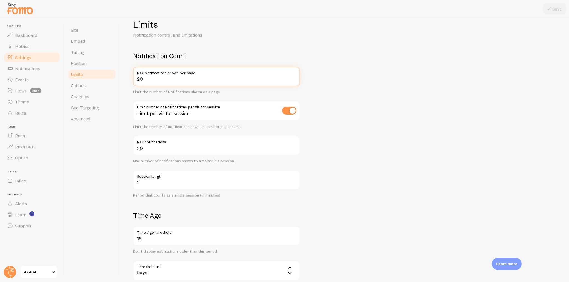
click at [133, 80] on input "20" at bounding box center [216, 76] width 167 height 19
drag, startPoint x: 145, startPoint y: 150, endPoint x: 132, endPoint y: 148, distance: 12.4
click at [132, 148] on div "Limits Notification control and limitations Notification Count 20 Max Notificat…" at bounding box center [344, 150] width 449 height 265
click at [30, 37] on span "Dashboard" at bounding box center [26, 35] width 22 height 6
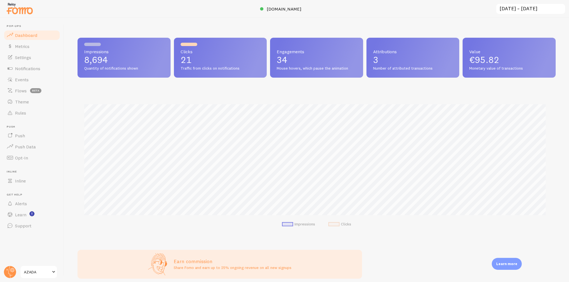
scroll to position [146, 474]
click at [34, 59] on link "Settings" at bounding box center [31, 57] width 57 height 11
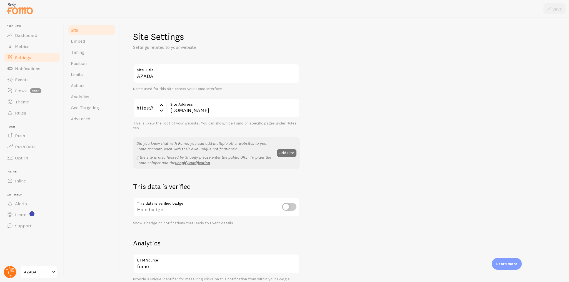
click at [8, 276] on circle at bounding box center [10, 272] width 12 height 12
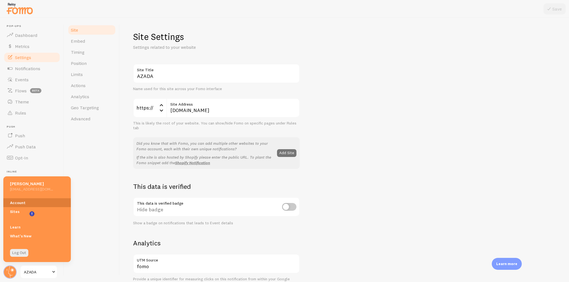
click at [23, 204] on link "Account" at bounding box center [36, 203] width 67 height 9
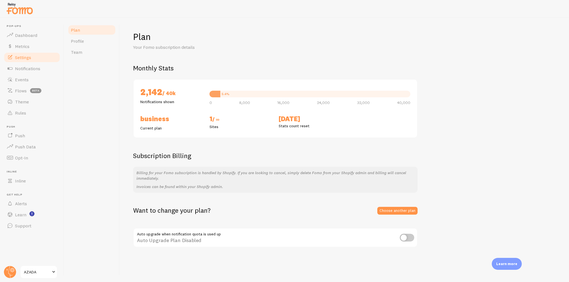
click at [33, 58] on link "Settings" at bounding box center [31, 57] width 57 height 11
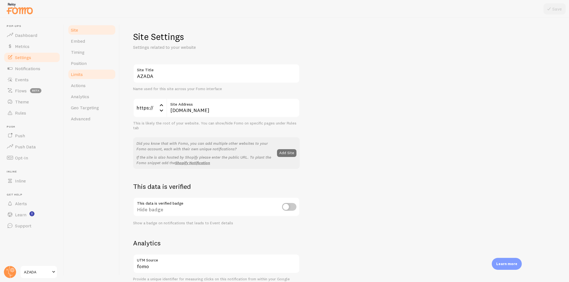
click at [83, 73] on link "Limits" at bounding box center [91, 74] width 49 height 11
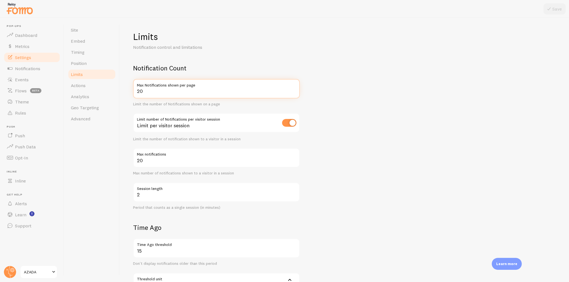
drag, startPoint x: 145, startPoint y: 93, endPoint x: 126, endPoint y: 93, distance: 19.7
click at [126, 93] on div "Limits Notification control and limitations Notification Count 20 Max Notificat…" at bounding box center [344, 150] width 449 height 265
click at [152, 91] on input "20" at bounding box center [216, 88] width 167 height 19
drag, startPoint x: 152, startPoint y: 91, endPoint x: 131, endPoint y: 91, distance: 21.4
click at [131, 91] on div "Limits Notification control and limitations Notification Count 20 Max Notificat…" at bounding box center [344, 150] width 449 height 265
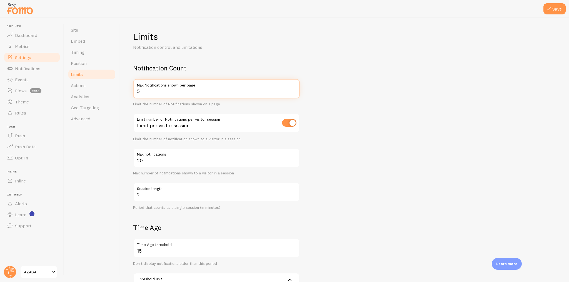
type input "5"
drag, startPoint x: 143, startPoint y: 196, endPoint x: 135, endPoint y: 196, distance: 8.6
click at [135, 196] on input "2" at bounding box center [216, 192] width 167 height 19
type input "15"
click at [145, 160] on input "20" at bounding box center [216, 157] width 167 height 19
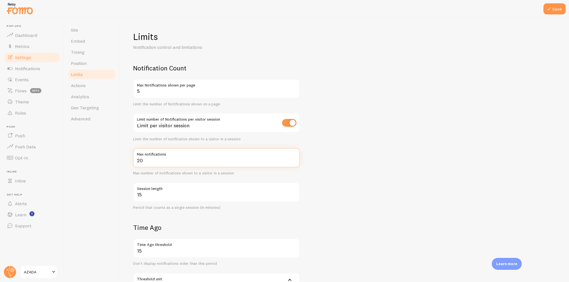
drag, startPoint x: 145, startPoint y: 160, endPoint x: 133, endPoint y: 160, distance: 12.0
click at [133, 160] on input "20" at bounding box center [216, 157] width 167 height 19
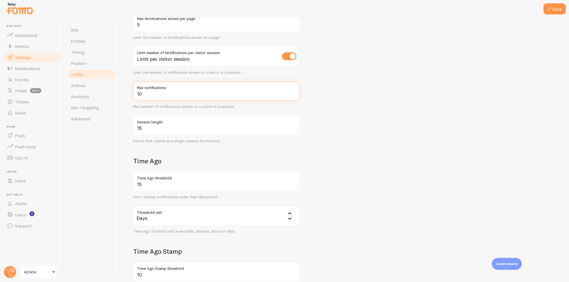
scroll to position [89, 0]
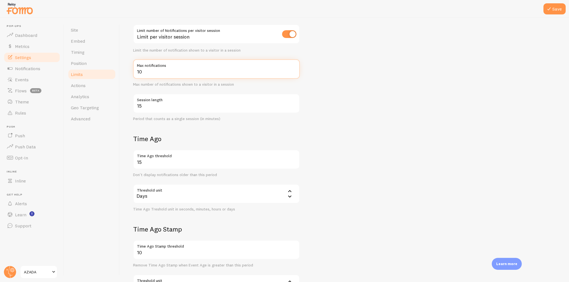
type input "10"
drag, startPoint x: 132, startPoint y: 137, endPoint x: 164, endPoint y: 139, distance: 31.4
click at [164, 139] on div "Limits Notification control and limitations Notification Count 5 Max Notificati…" at bounding box center [344, 150] width 449 height 265
drag, startPoint x: 148, startPoint y: 164, endPoint x: 131, endPoint y: 164, distance: 16.7
click at [131, 164] on div "Limits Notification control and limitations Notification Count 5 Max Notificati…" at bounding box center [344, 150] width 449 height 265
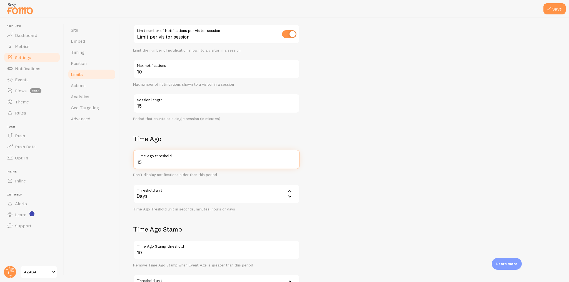
click at [144, 163] on input "15" at bounding box center [216, 159] width 167 height 19
drag, startPoint x: 148, startPoint y: 163, endPoint x: 132, endPoint y: 163, distance: 16.1
click at [132, 163] on div "Limits Notification control and limitations Notification Count 5 Max Notificati…" at bounding box center [344, 150] width 449 height 265
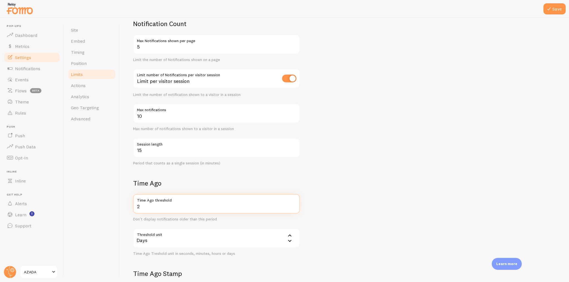
scroll to position [22, 0]
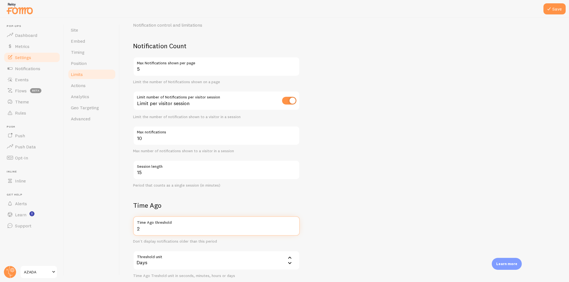
type input "2"
drag, startPoint x: 146, startPoint y: 174, endPoint x: 136, endPoint y: 173, distance: 10.9
click at [136, 173] on input "15" at bounding box center [216, 170] width 167 height 19
click at [551, 11] on icon at bounding box center [548, 9] width 7 height 7
click at [75, 51] on span "Timing" at bounding box center [78, 52] width 14 height 6
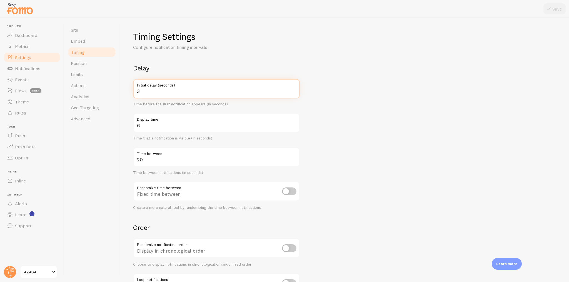
drag, startPoint x: 150, startPoint y: 91, endPoint x: 133, endPoint y: 91, distance: 17.2
click at [133, 91] on input "3" at bounding box center [216, 88] width 167 height 19
drag, startPoint x: 147, startPoint y: 125, endPoint x: 135, endPoint y: 125, distance: 11.9
click at [135, 125] on input "6" at bounding box center [216, 122] width 167 height 19
drag, startPoint x: 144, startPoint y: 161, endPoint x: 133, endPoint y: 161, distance: 10.8
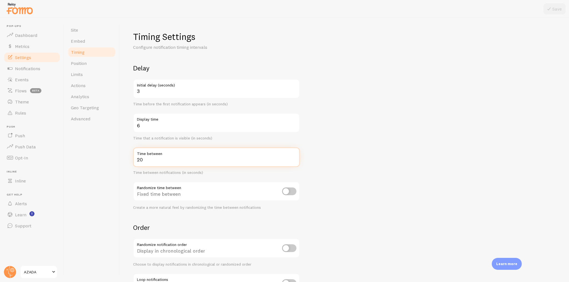
click at [133, 161] on input "20" at bounding box center [216, 157] width 167 height 19
click at [82, 74] on span "Limits" at bounding box center [77, 75] width 12 height 6
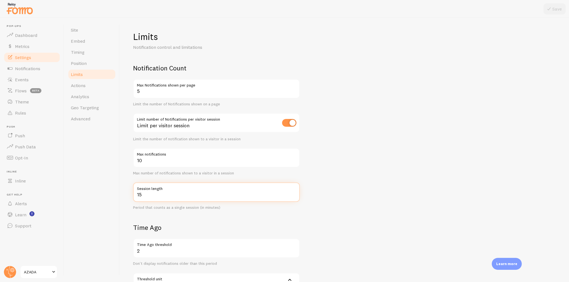
drag, startPoint x: 140, startPoint y: 192, endPoint x: 129, endPoint y: 191, distance: 11.0
click at [129, 191] on div "Limits Notification control and limitations Notification Count 5 Max Notificati…" at bounding box center [344, 150] width 449 height 265
click at [145, 197] on input "15" at bounding box center [216, 192] width 167 height 19
drag, startPoint x: 145, startPoint y: 196, endPoint x: 136, endPoint y: 194, distance: 9.5
click at [136, 194] on input "15" at bounding box center [216, 192] width 167 height 19
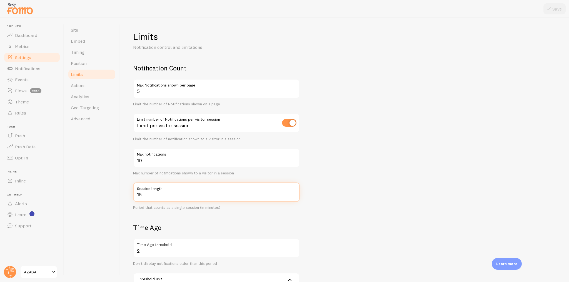
scroll to position [44, 0]
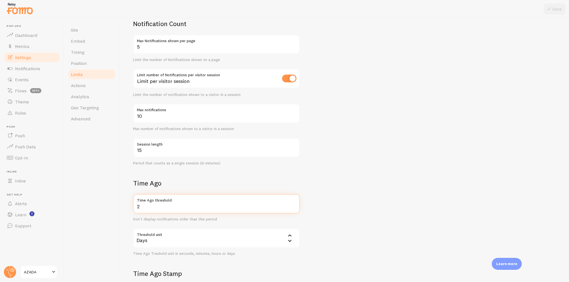
drag, startPoint x: 143, startPoint y: 208, endPoint x: 133, endPoint y: 208, distance: 10.3
click at [133, 208] on input "2" at bounding box center [216, 203] width 167 height 19
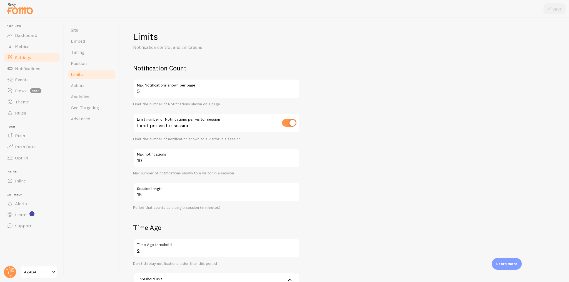
click at [115, 172] on div "Site Embed Timing Position Limits Actions Analytics Geo Targeting Advanced" at bounding box center [92, 150] width 56 height 265
click at [82, 53] on span "Timing" at bounding box center [78, 52] width 14 height 6
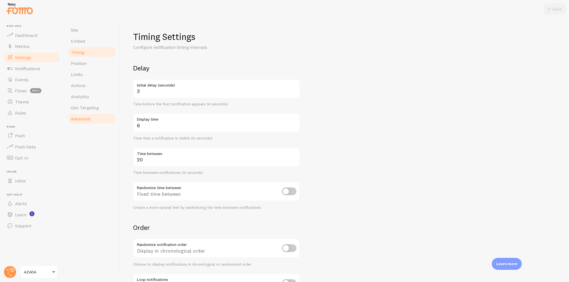
click at [91, 116] on link "Advanced" at bounding box center [91, 118] width 49 height 11
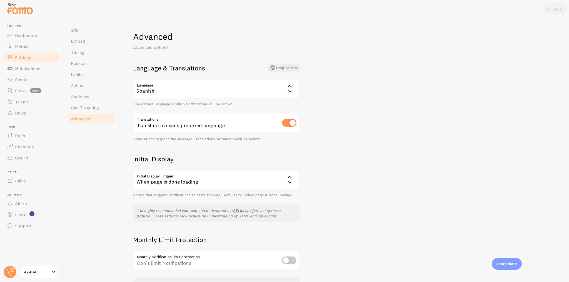
click at [198, 178] on div "When page is done loading" at bounding box center [216, 179] width 167 height 19
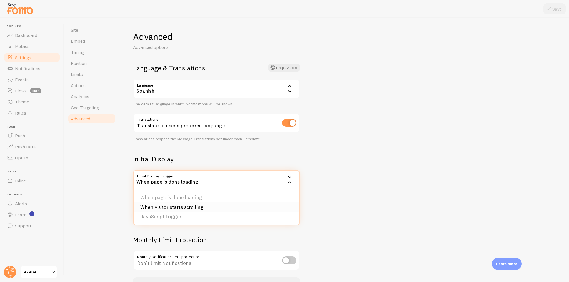
click at [184, 207] on li "When visitor starts scrolling" at bounding box center [217, 208] width 166 height 10
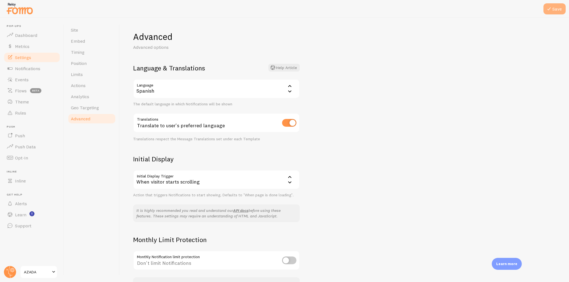
click at [549, 8] on icon at bounding box center [548, 9] width 7 height 7
click at [83, 53] on span "Timing" at bounding box center [78, 52] width 14 height 6
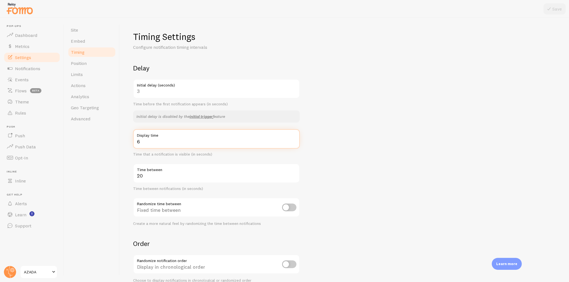
drag, startPoint x: 142, startPoint y: 143, endPoint x: 134, endPoint y: 143, distance: 8.1
click at [134, 143] on input "6" at bounding box center [216, 138] width 167 height 19
drag, startPoint x: 151, startPoint y: 176, endPoint x: 133, endPoint y: 176, distance: 18.1
click at [133, 176] on input "20" at bounding box center [216, 173] width 167 height 19
click at [143, 181] on input "20" at bounding box center [216, 173] width 167 height 19
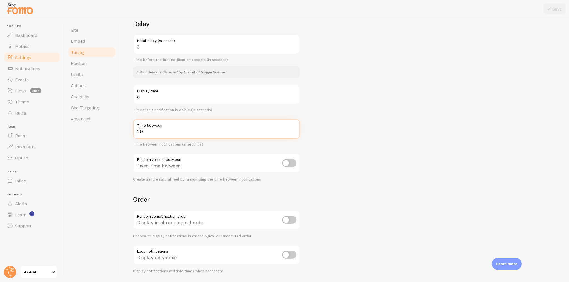
scroll to position [62, 0]
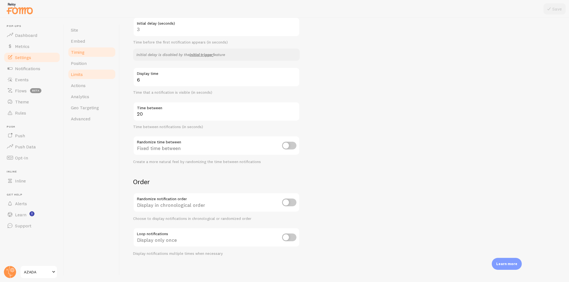
click at [80, 75] on span "Limits" at bounding box center [77, 75] width 12 height 6
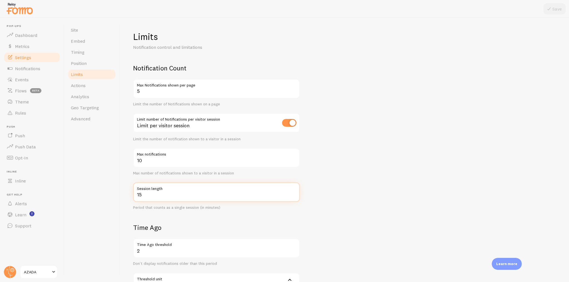
drag, startPoint x: 144, startPoint y: 194, endPoint x: 133, endPoint y: 194, distance: 10.8
click at [133, 194] on input "15" at bounding box center [216, 192] width 167 height 19
click at [165, 162] on input "10" at bounding box center [216, 157] width 167 height 19
drag, startPoint x: 142, startPoint y: 91, endPoint x: 134, endPoint y: 89, distance: 8.0
click at [134, 89] on input "5" at bounding box center [216, 88] width 167 height 19
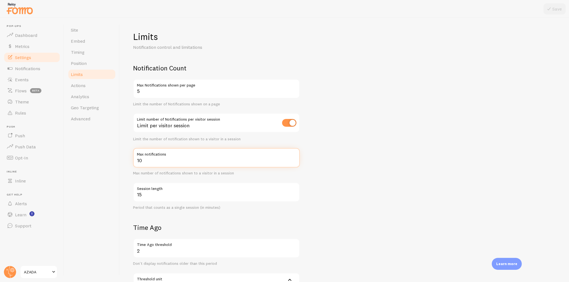
drag, startPoint x: 143, startPoint y: 161, endPoint x: 134, endPoint y: 161, distance: 8.3
click at [134, 161] on input "10" at bounding box center [216, 157] width 167 height 19
drag, startPoint x: 140, startPoint y: 94, endPoint x: 131, endPoint y: 92, distance: 8.6
click at [131, 92] on div "Limits Notification control and limitations Notification Count 5 Max Notificati…" at bounding box center [344, 150] width 449 height 265
drag, startPoint x: 144, startPoint y: 161, endPoint x: 130, endPoint y: 161, distance: 14.2
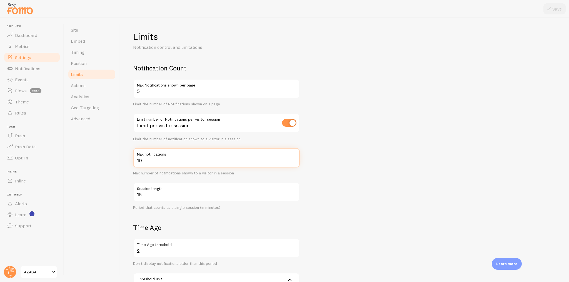
click at [130, 161] on div "Limits Notification control and limitations Notification Count 5 Max Notificati…" at bounding box center [344, 150] width 449 height 265
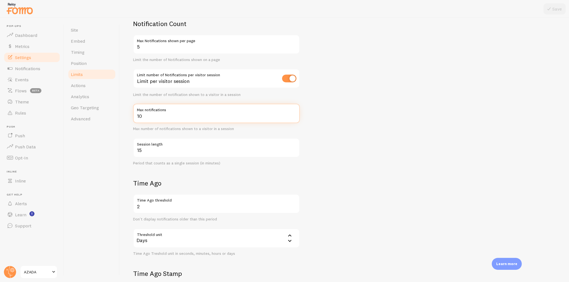
scroll to position [67, 0]
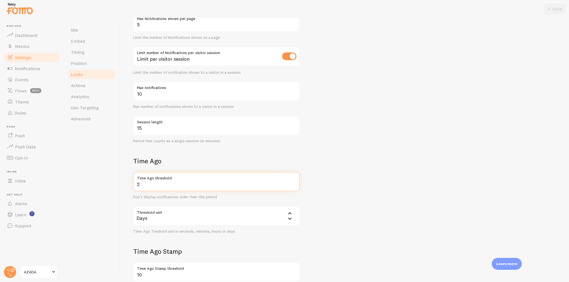
drag, startPoint x: 144, startPoint y: 185, endPoint x: 133, endPoint y: 183, distance: 10.9
click at [133, 183] on input "2" at bounding box center [216, 181] width 167 height 19
drag, startPoint x: 153, startPoint y: 219, endPoint x: 130, endPoint y: 200, distance: 30.2
click at [129, 215] on div "Limits Notification control and limitations Notification Count 5 Max Notificati…" at bounding box center [344, 150] width 449 height 265
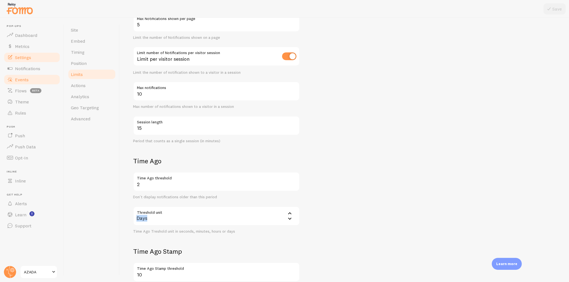
click at [30, 80] on link "Events" at bounding box center [31, 79] width 57 height 11
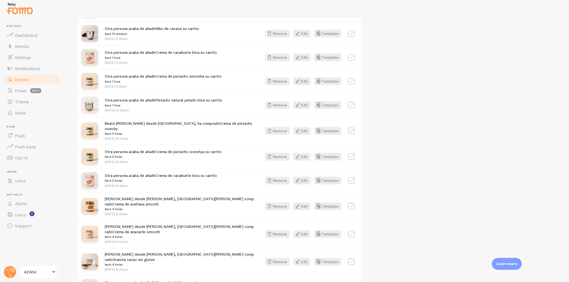
scroll to position [355, 0]
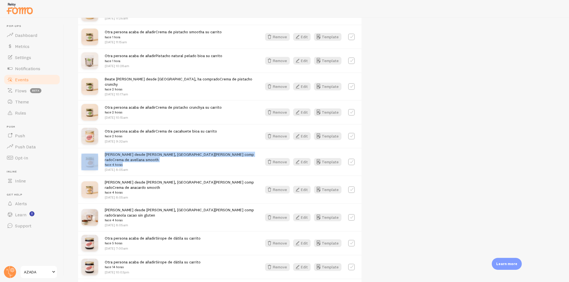
drag, startPoint x: 122, startPoint y: 156, endPoint x: 97, endPoint y: 151, distance: 24.9
click at [97, 151] on div "Alicia desde Consuegra, Toledo ha comprado Crema de avellana smooth hace 4 hora…" at bounding box center [219, 162] width 283 height 28
click at [124, 162] on small "hace 4 horas" at bounding box center [180, 164] width 150 height 5
drag, startPoint x: 127, startPoint y: 155, endPoint x: 103, endPoint y: 148, distance: 25.6
click at [103, 148] on div "Alicia desde Consuegra, Toledo ha comprado Crema de avellana smooth hace 4 hora…" at bounding box center [219, 162] width 283 height 28
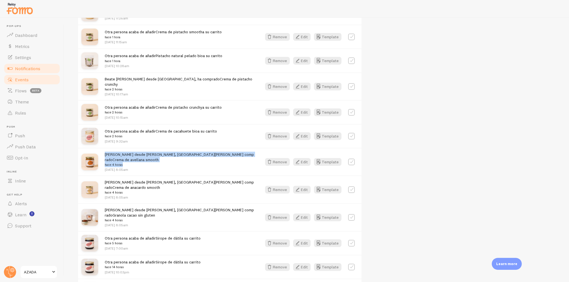
click at [36, 67] on span "Notifications" at bounding box center [27, 69] width 25 height 6
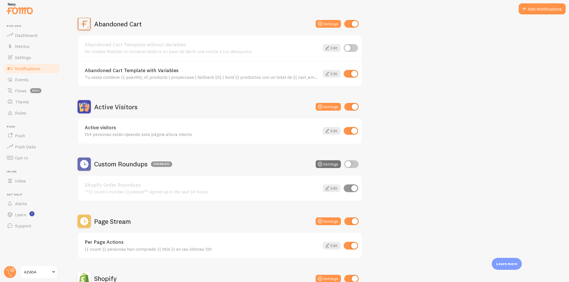
scroll to position [37, 0]
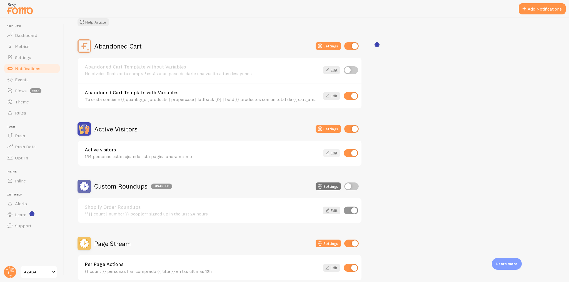
click at [329, 152] on icon at bounding box center [327, 153] width 7 height 7
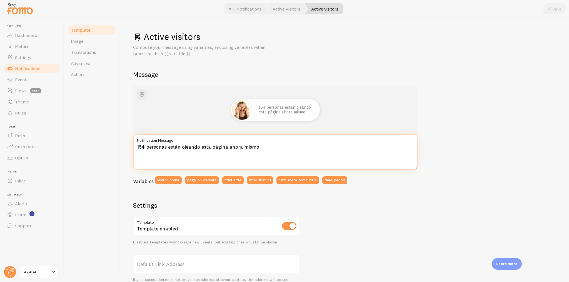
drag, startPoint x: 143, startPoint y: 147, endPoint x: 140, endPoint y: 147, distance: 3.3
click at [140, 147] on textarea "154 personas están ojeando esta página ahora mismo" at bounding box center [275, 152] width 284 height 36
click at [143, 149] on textarea "154 personas están ojeando esta página ahora mismo" at bounding box center [275, 152] width 284 height 36
drag, startPoint x: 143, startPoint y: 149, endPoint x: 128, endPoint y: 149, distance: 15.6
click at [128, 149] on div "Active visitors Compose your message using variables, enclosing variables withi…" at bounding box center [344, 150] width 449 height 265
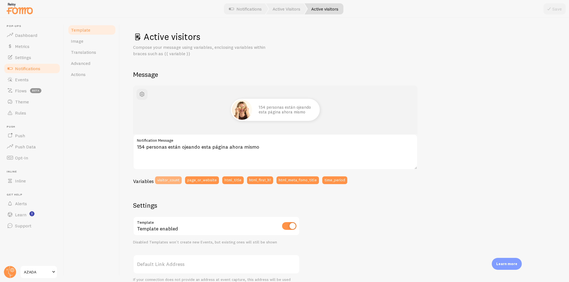
click at [164, 182] on button "visitor_count" at bounding box center [168, 181] width 27 height 8
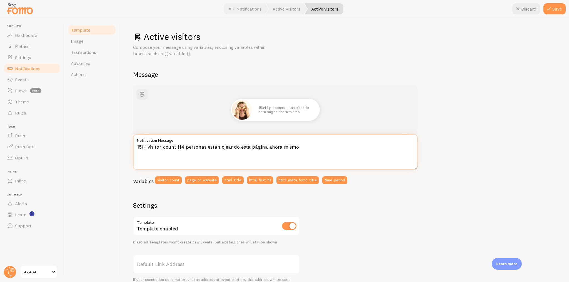
click at [141, 146] on textarea "15{{ visitor_count }}4 personas están ojeando esta página ahora mismo" at bounding box center [275, 152] width 284 height 36
click at [179, 146] on textarea "{{ visitor_count }}4 personas están ojeando esta página ahora mismo" at bounding box center [275, 152] width 284 height 36
type textarea "{{ visitor_count }} personas están ojeando esta página ahora mismo"
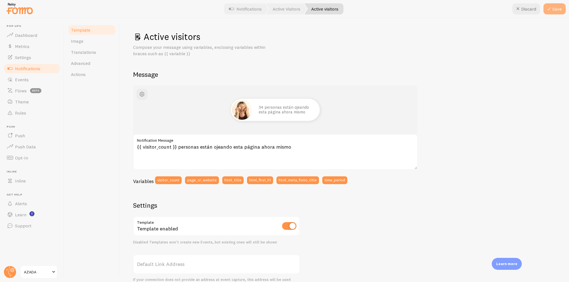
click at [556, 6] on button "Save" at bounding box center [554, 8] width 22 height 11
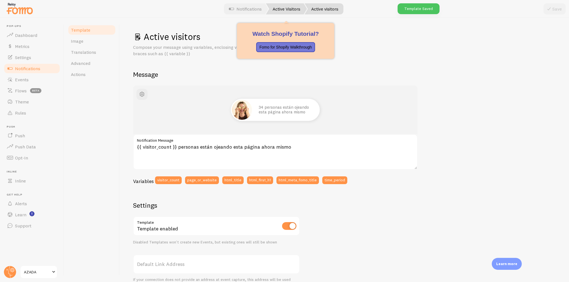
click at [284, 7] on link "Active Visitors" at bounding box center [286, 8] width 41 height 11
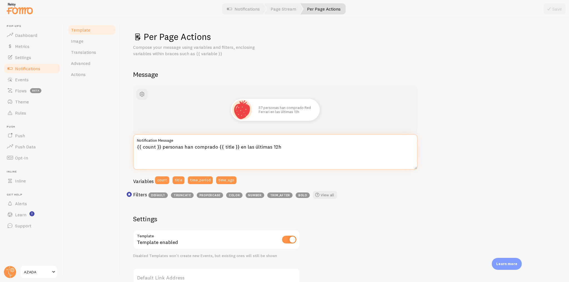
drag, startPoint x: 161, startPoint y: 147, endPoint x: 135, endPoint y: 148, distance: 26.1
click at [135, 148] on textarea "{{ count }} personas han comprado {{ title }} en las últimas 12h" at bounding box center [275, 152] width 284 height 36
drag, startPoint x: 217, startPoint y: 146, endPoint x: 236, endPoint y: 146, distance: 18.6
click at [236, 146] on textarea "{{ count }} personas han comprado {{ title }} en las últimas 12h" at bounding box center [275, 152] width 284 height 36
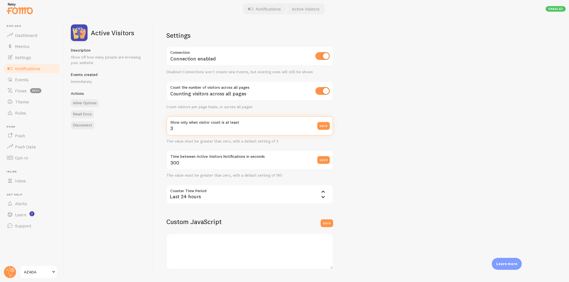
drag, startPoint x: 179, startPoint y: 129, endPoint x: 168, endPoint y: 129, distance: 11.4
click at [168, 129] on input "3" at bounding box center [249, 125] width 167 height 19
click at [182, 133] on input "3" at bounding box center [249, 125] width 167 height 19
drag, startPoint x: 184, startPoint y: 128, endPoint x: 164, endPoint y: 129, distance: 19.7
click at [164, 129] on div "Settings Connection Connection enabled Disabled Connections won't create new Ev…" at bounding box center [361, 150] width 416 height 265
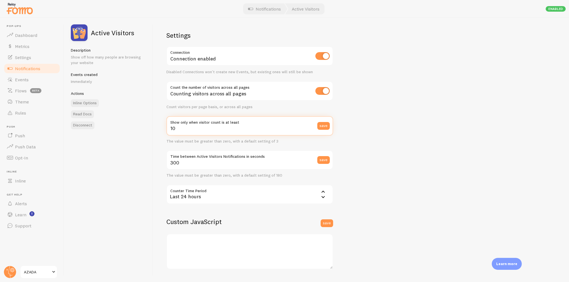
drag, startPoint x: 185, startPoint y: 128, endPoint x: 166, endPoint y: 127, distance: 19.2
click at [166, 127] on div "Settings Connection Connection enabled Disabled Connections won't create new Ev…" at bounding box center [361, 150] width 416 height 265
click at [196, 127] on input "10" at bounding box center [249, 125] width 167 height 19
click at [216, 134] on input "10" at bounding box center [249, 125] width 167 height 19
drag, startPoint x: 202, startPoint y: 129, endPoint x: 167, endPoint y: 129, distance: 35.3
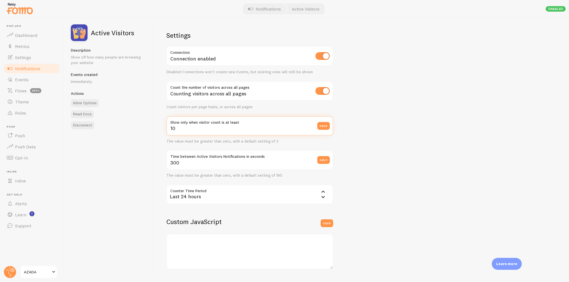
click at [167, 129] on input "10" at bounding box center [249, 125] width 167 height 19
click at [176, 133] on input "10" at bounding box center [249, 125] width 167 height 19
type input "10"
click at [321, 126] on button "save" at bounding box center [323, 126] width 12 height 8
drag, startPoint x: 183, startPoint y: 163, endPoint x: 169, endPoint y: 163, distance: 13.9
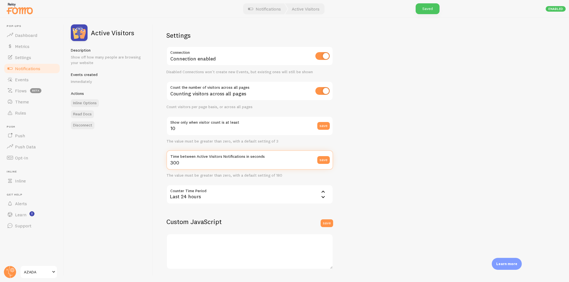
click at [169, 163] on input "300" at bounding box center [249, 160] width 167 height 19
click at [181, 162] on input "300" at bounding box center [249, 160] width 167 height 19
click at [181, 163] on input "300" at bounding box center [249, 160] width 167 height 19
drag, startPoint x: 182, startPoint y: 163, endPoint x: 167, endPoint y: 157, distance: 16.4
click at [167, 157] on div "300 Time between Active Visitors Notifications in seconds save" at bounding box center [249, 160] width 167 height 19
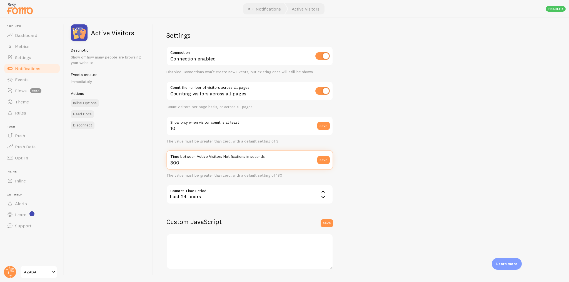
click at [187, 160] on input "300" at bounding box center [249, 160] width 167 height 19
drag, startPoint x: 267, startPoint y: 154, endPoint x: 165, endPoint y: 153, distance: 101.9
click at [165, 153] on div "Settings Connection Connection enabled Disabled Connections won't create new Ev…" at bounding box center [361, 150] width 416 height 265
click at [180, 164] on input "300" at bounding box center [249, 160] width 167 height 19
drag, startPoint x: 183, startPoint y: 164, endPoint x: 171, endPoint y: 163, distance: 12.2
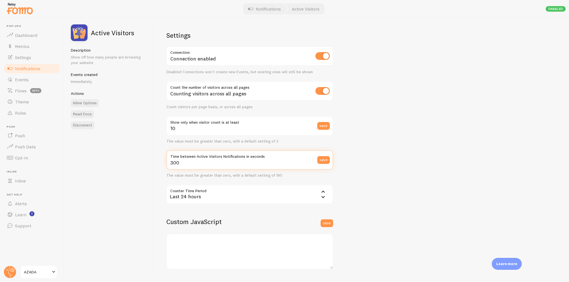
click at [171, 163] on input "300" at bounding box center [249, 160] width 167 height 19
click at [203, 162] on input "300" at bounding box center [249, 160] width 167 height 19
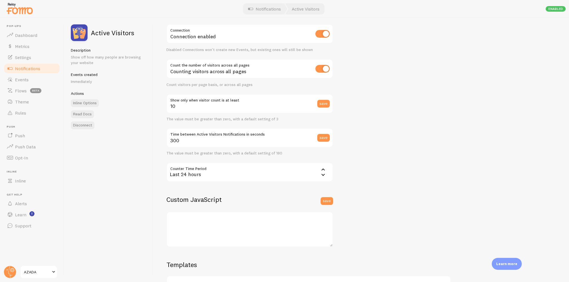
click at [194, 170] on div "Last 24 hours" at bounding box center [249, 172] width 167 height 19
click at [179, 200] on li "Last 24 hours" at bounding box center [250, 200] width 166 height 10
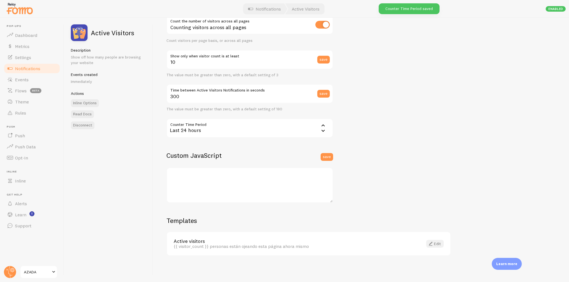
click at [433, 246] on span at bounding box center [430, 244] width 7 height 7
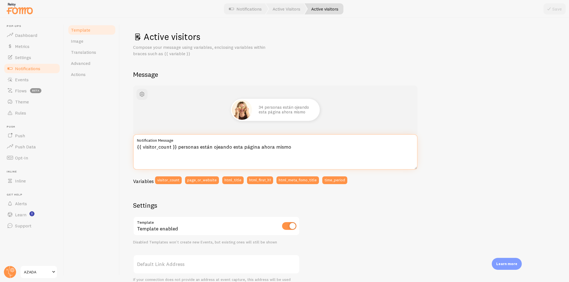
drag, startPoint x: 176, startPoint y: 147, endPoint x: 134, endPoint y: 146, distance: 41.1
click at [134, 146] on textarea "{{ visitor_count }} personas están ojeando esta página ahora mismo" at bounding box center [275, 152] width 284 height 36
click at [179, 148] on textarea "{{ visitor_count }} personas están ojeando esta página ahora mismo" at bounding box center [275, 152] width 284 height 36
drag, startPoint x: 177, startPoint y: 146, endPoint x: 136, endPoint y: 142, distance: 41.6
click at [136, 142] on div "{{ visitor_count }} personas están ojeando esta página ahora mismo Notification…" at bounding box center [275, 152] width 284 height 36
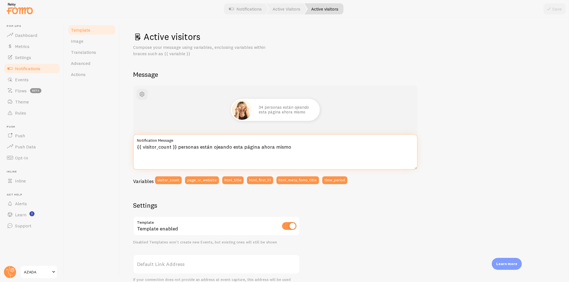
click at [199, 158] on textarea "{{ visitor_count }} personas están ojeando esta página ahora mismo" at bounding box center [275, 152] width 284 height 36
drag, startPoint x: 176, startPoint y: 146, endPoint x: 132, endPoint y: 146, distance: 43.9
click at [132, 146] on div "Active visitors Compose your message using variables, enclosing variables withi…" at bounding box center [344, 150] width 449 height 265
click at [179, 157] on textarea "{{ visitor_count }} personas están ojeando esta página ahora mismo" at bounding box center [275, 152] width 284 height 36
click at [81, 56] on link "Translations" at bounding box center [91, 52] width 49 height 11
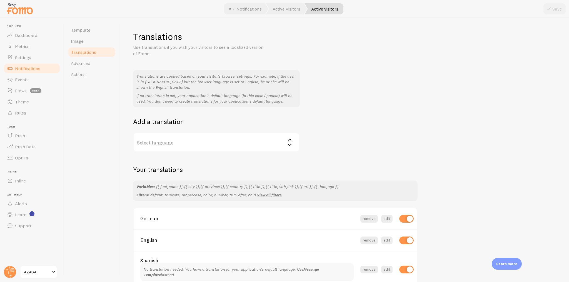
scroll to position [27, 0]
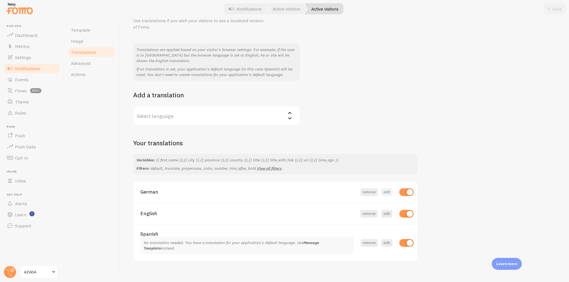
click at [385, 193] on button "edit" at bounding box center [386, 193] width 11 height 8
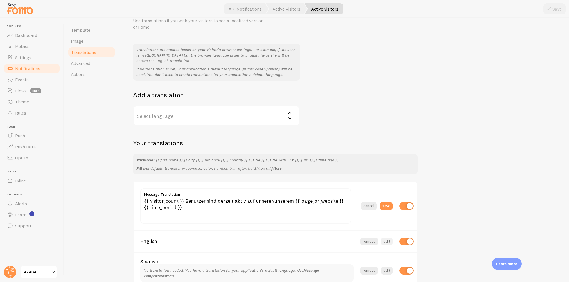
click at [384, 240] on button "edit" at bounding box center [386, 242] width 11 height 8
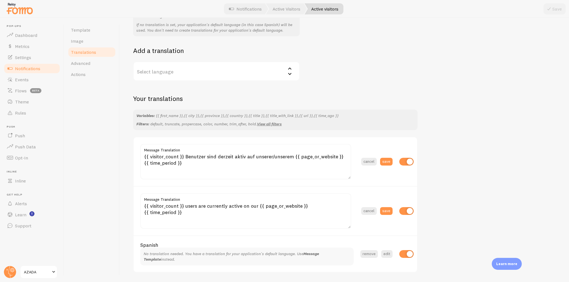
scroll to position [82, 0]
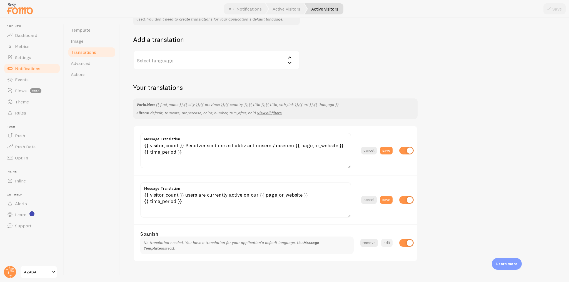
click at [383, 239] on button "edit" at bounding box center [386, 243] width 11 height 8
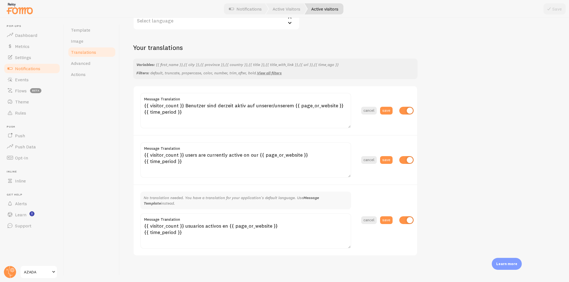
click at [409, 220] on input "checkbox" at bounding box center [406, 221] width 14 height 8
checkbox input "false"
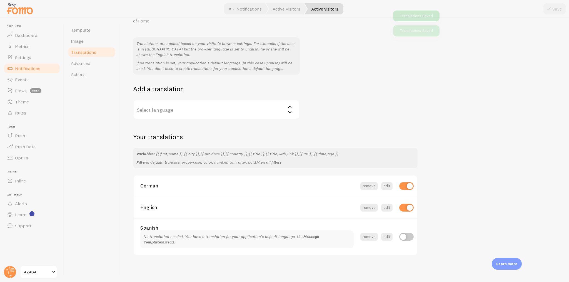
scroll to position [27, 0]
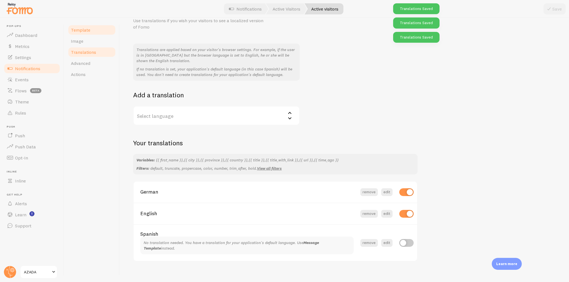
click at [82, 28] on span "Template" at bounding box center [80, 30] width 19 height 6
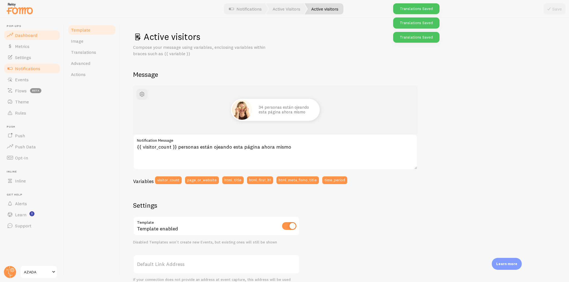
click at [26, 37] on span "Dashboard" at bounding box center [26, 35] width 22 height 6
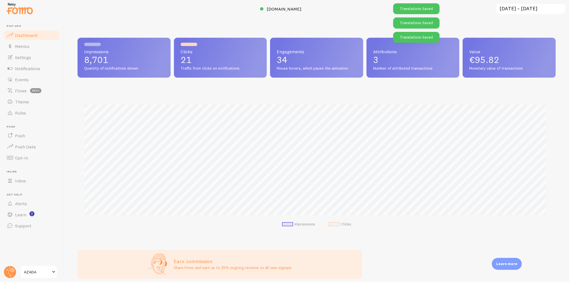
scroll to position [146, 474]
